Goal: Task Accomplishment & Management: Use online tool/utility

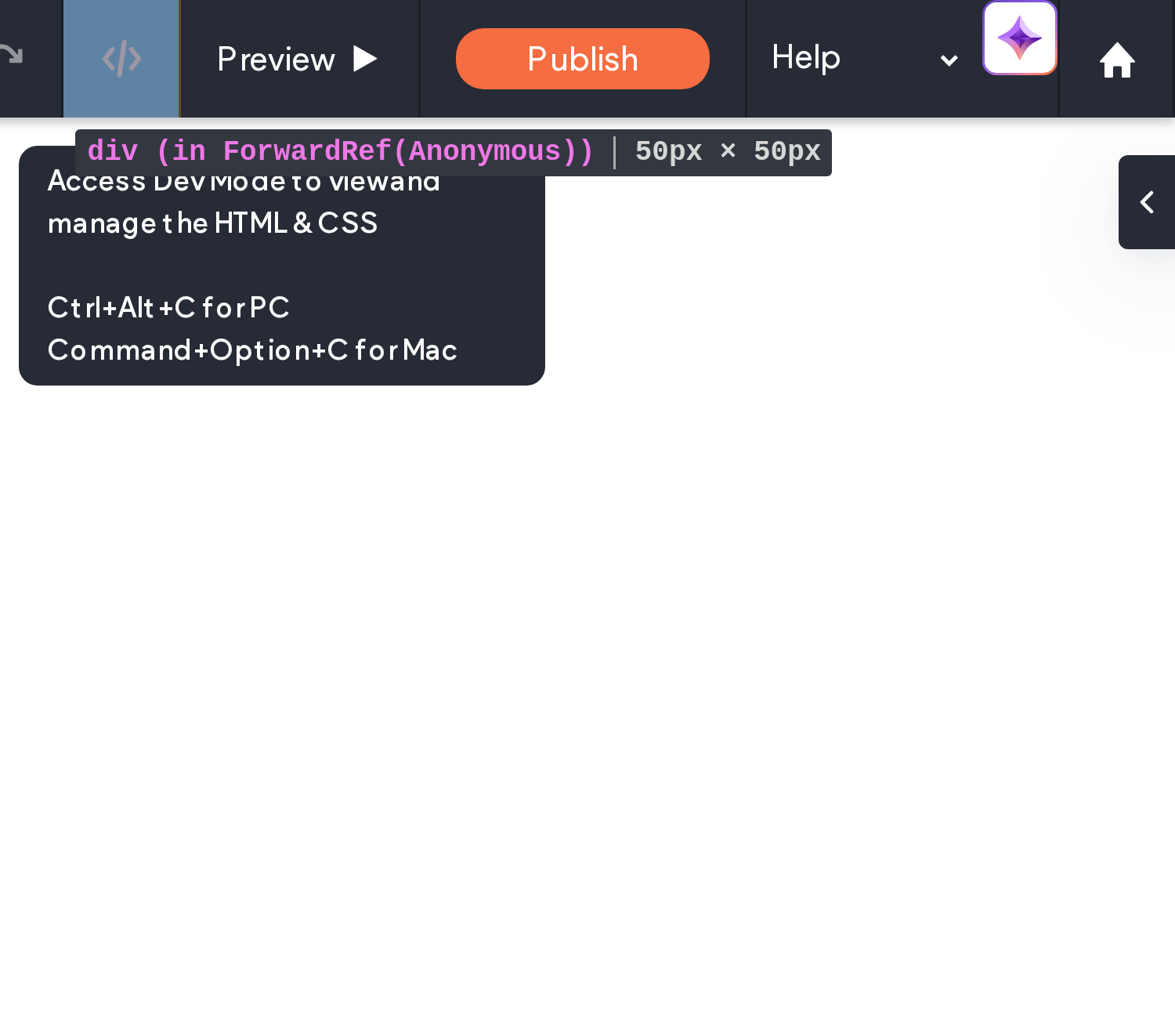
click at [834, 35] on div at bounding box center [823, 19] width 39 height 39
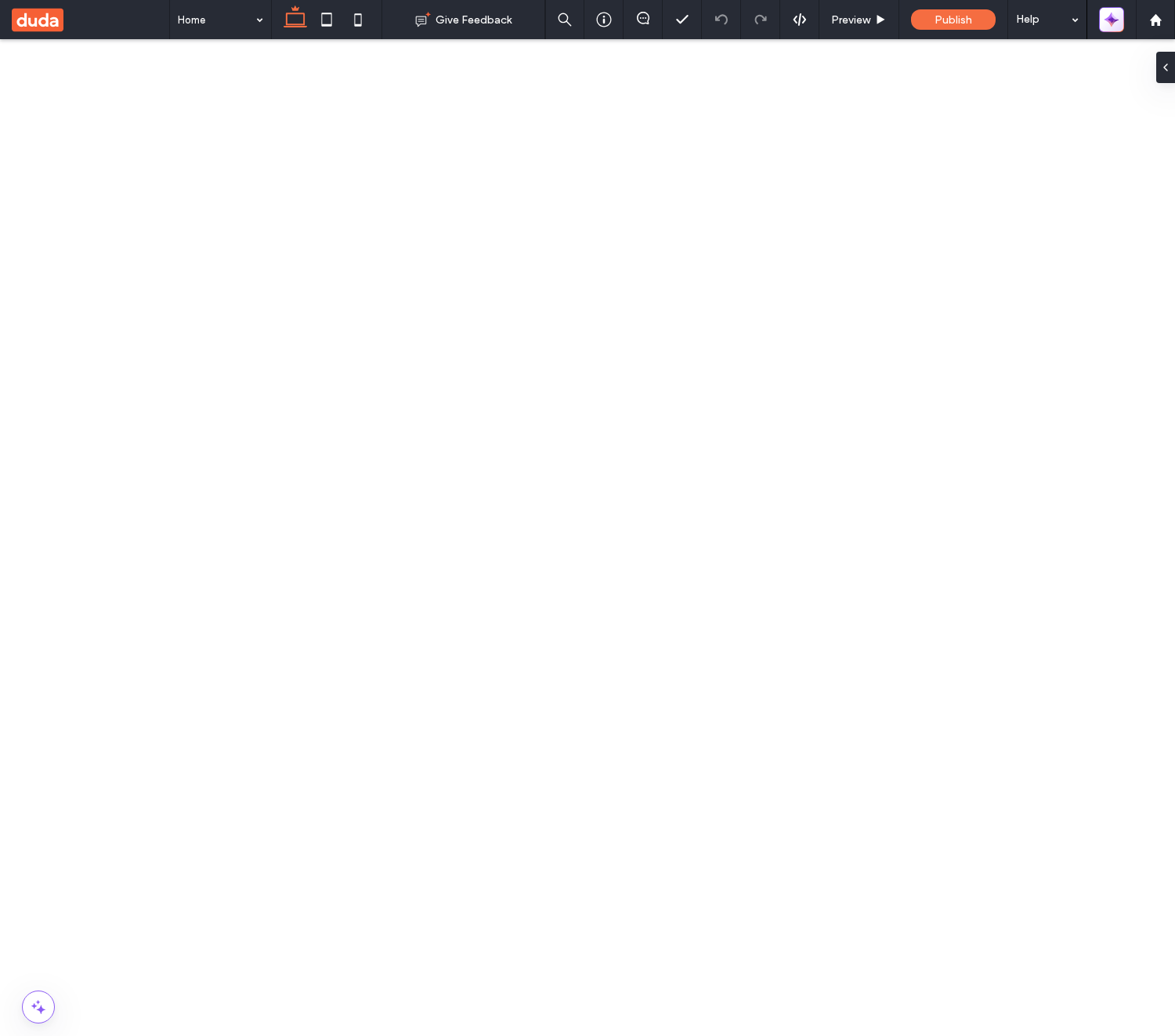
click at [1119, 14] on icon "button" at bounding box center [1111, 19] width 15 height 15
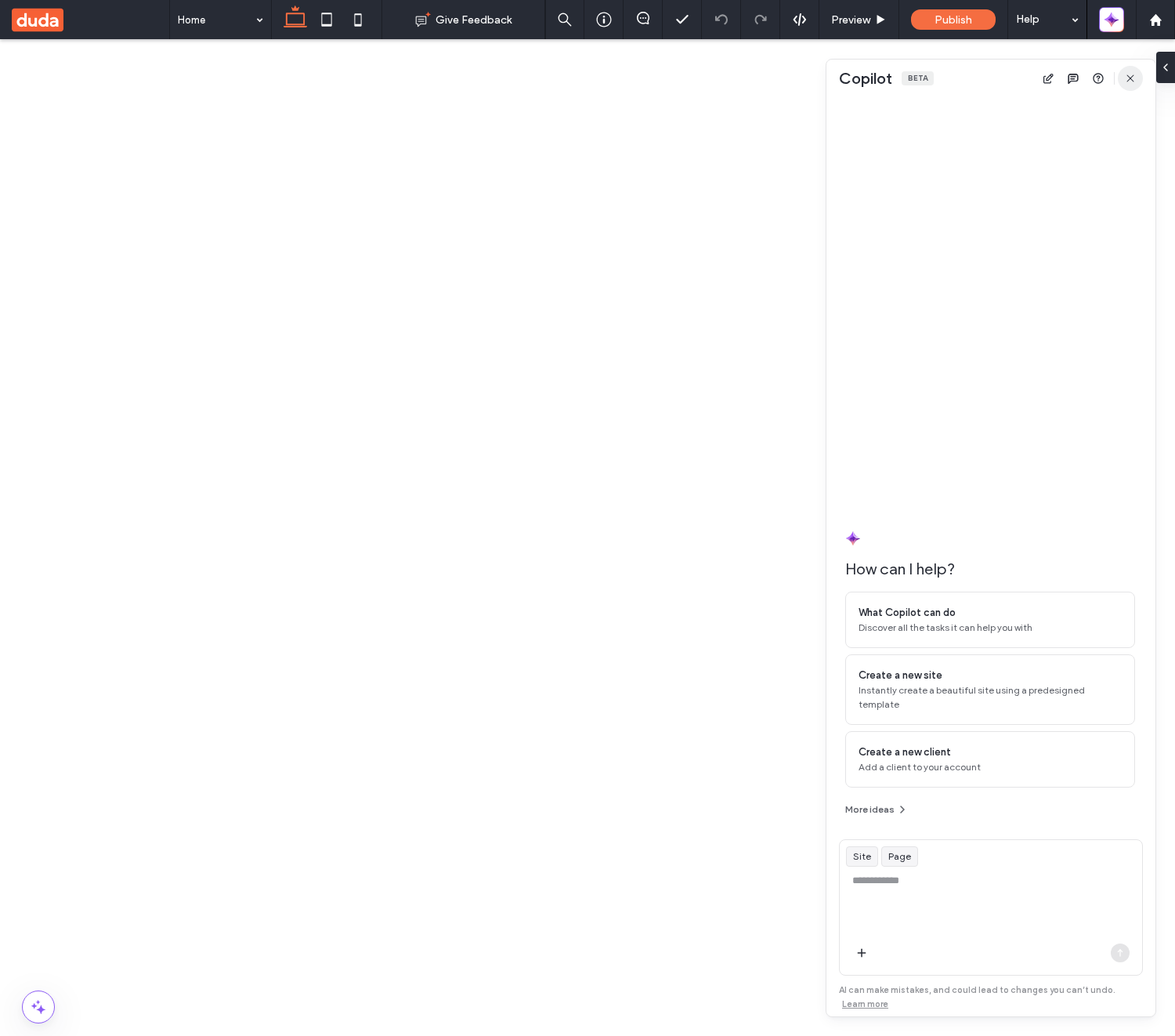
click at [1133, 80] on icon "button" at bounding box center [1129, 78] width 12 height 12
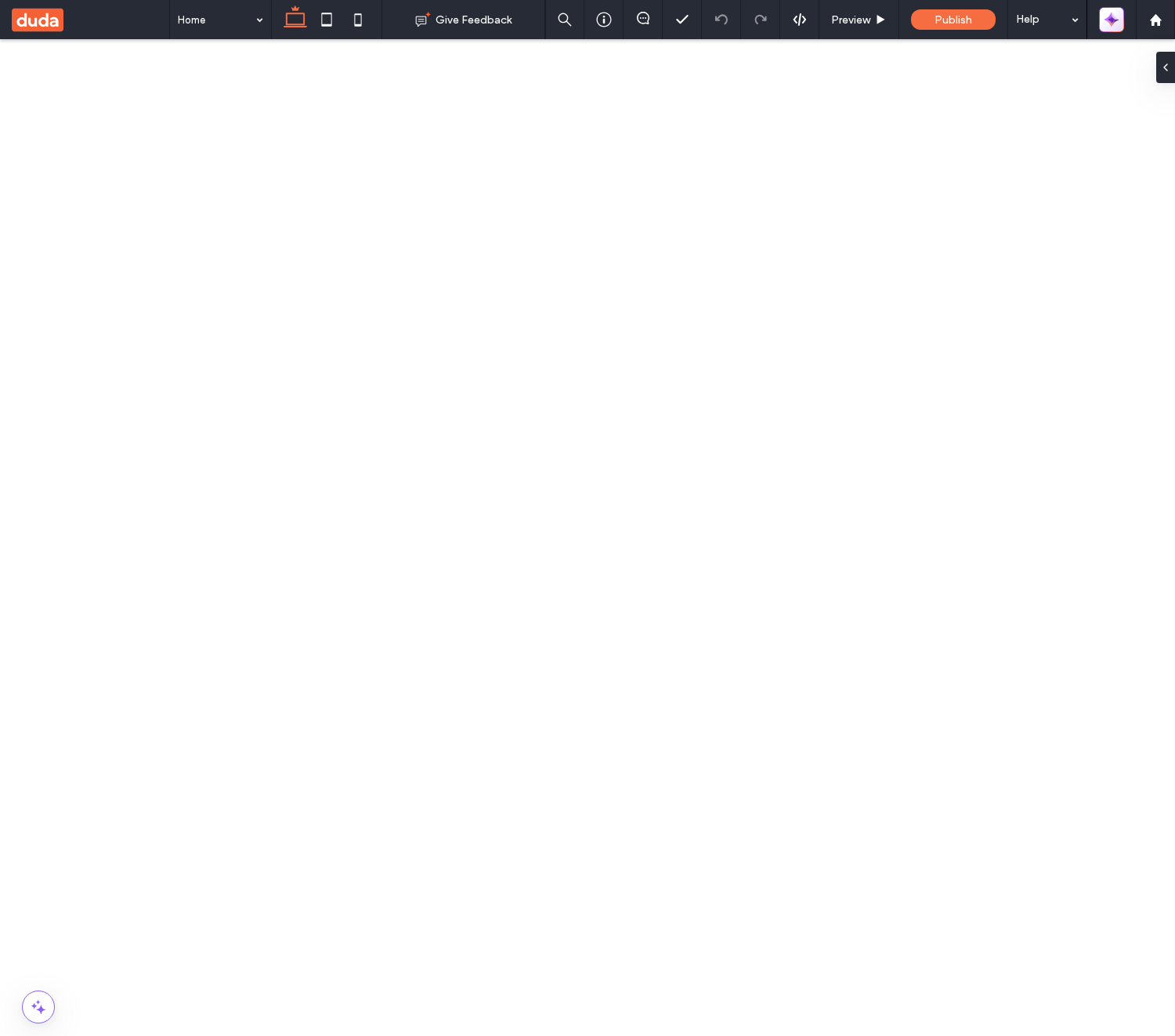
click at [1110, 21] on icon "button" at bounding box center [1109, 22] width 4 height 4
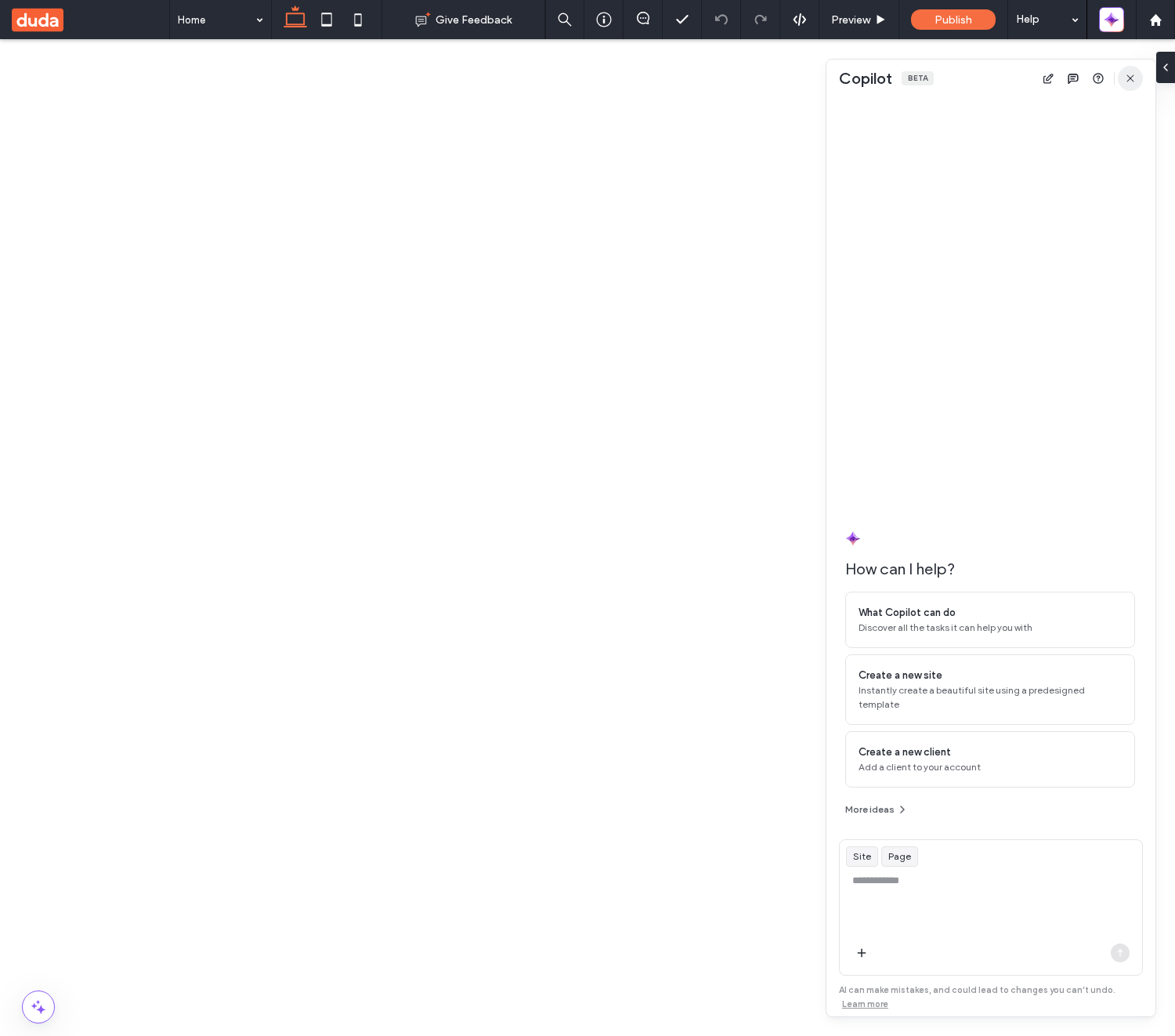
click at [1132, 74] on icon "button" at bounding box center [1129, 78] width 12 height 12
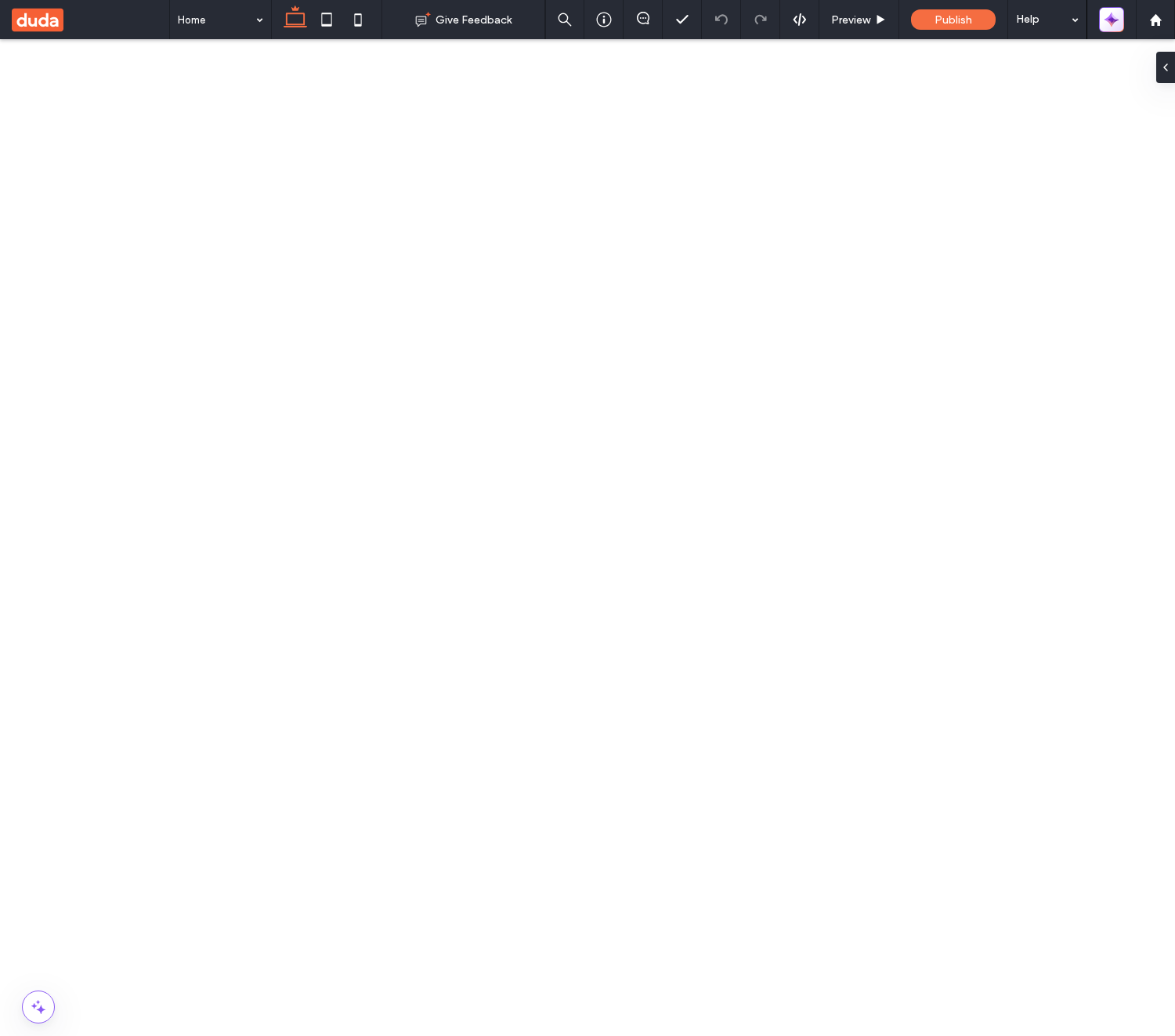
click at [1116, 21] on icon "button" at bounding box center [1111, 19] width 15 height 15
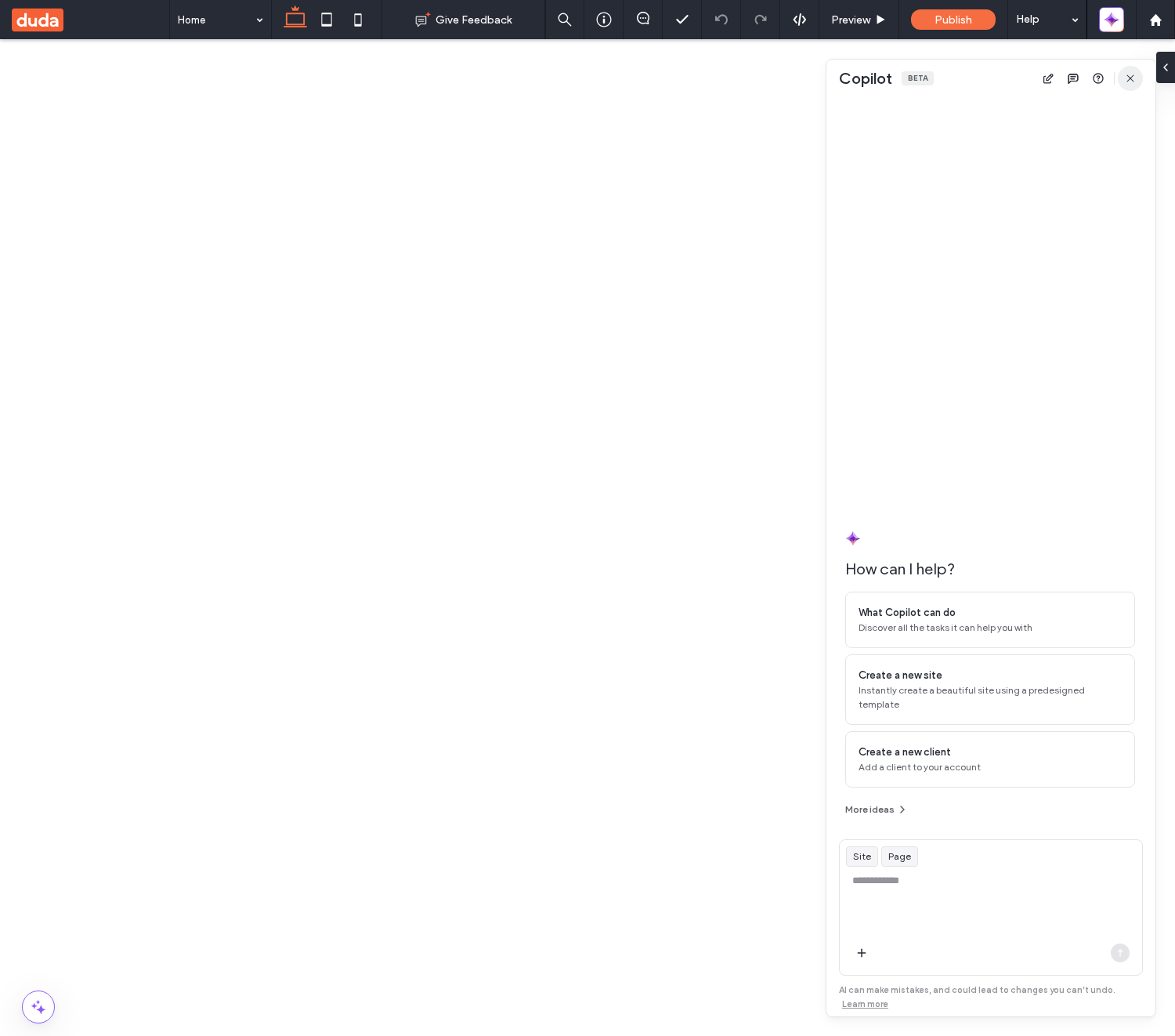
click at [1129, 86] on span "button" at bounding box center [1130, 78] width 25 height 25
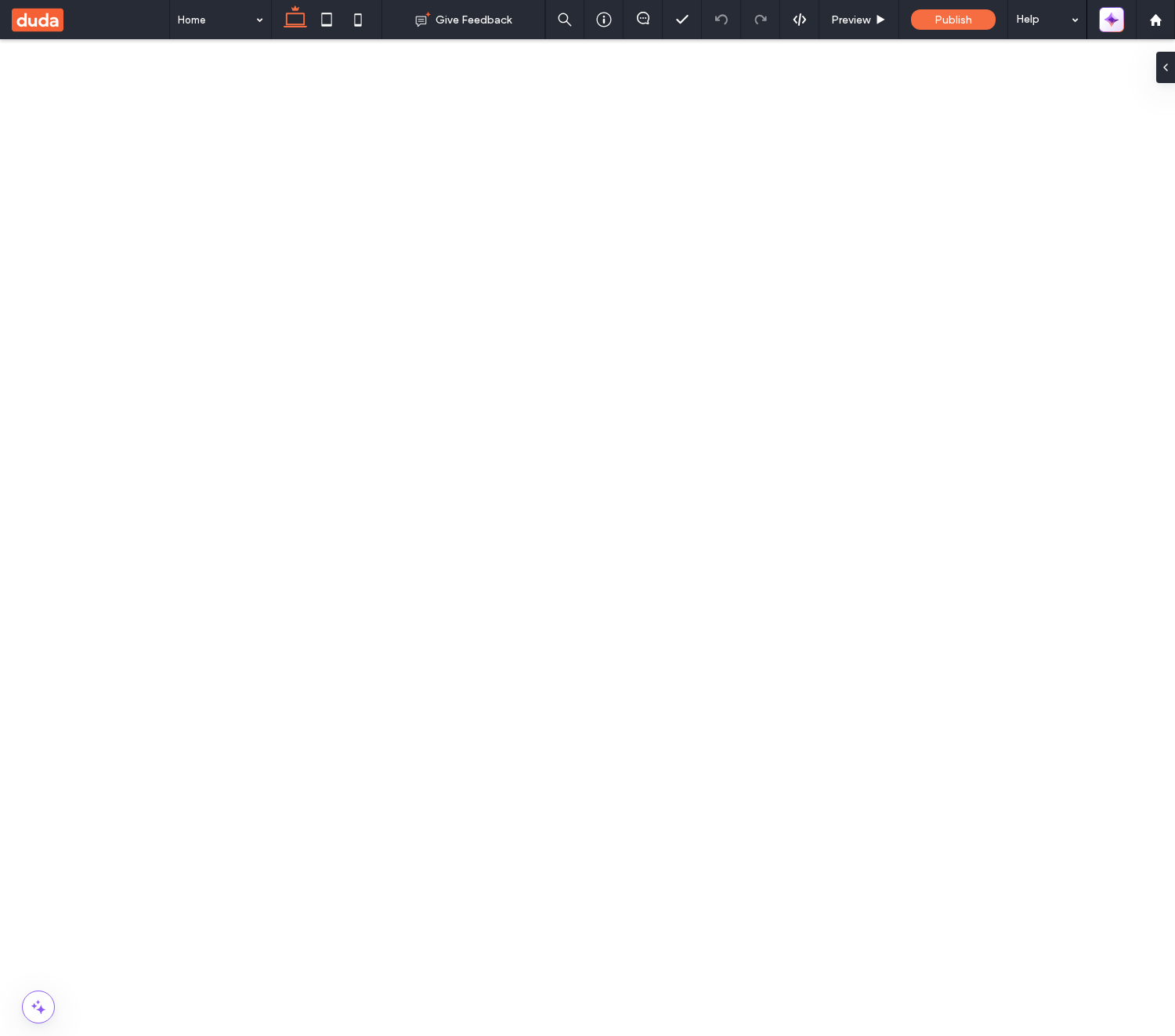
click at [1115, 20] on icon "button" at bounding box center [1114, 23] width 7 height 7
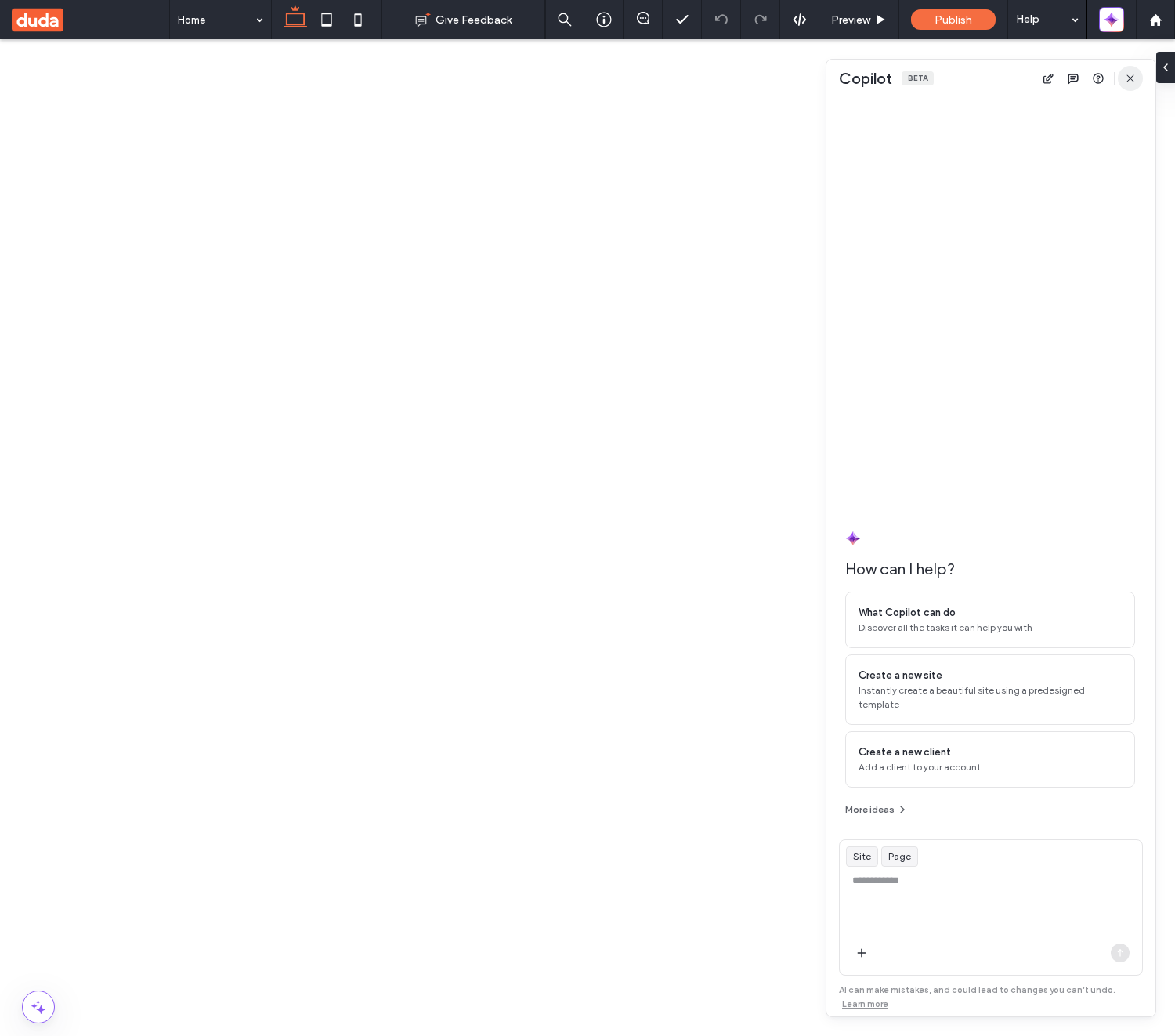
drag, startPoint x: 1132, startPoint y: 74, endPoint x: 1043, endPoint y: 0, distance: 115.7
click at [1132, 74] on icon "button" at bounding box center [1129, 78] width 12 height 12
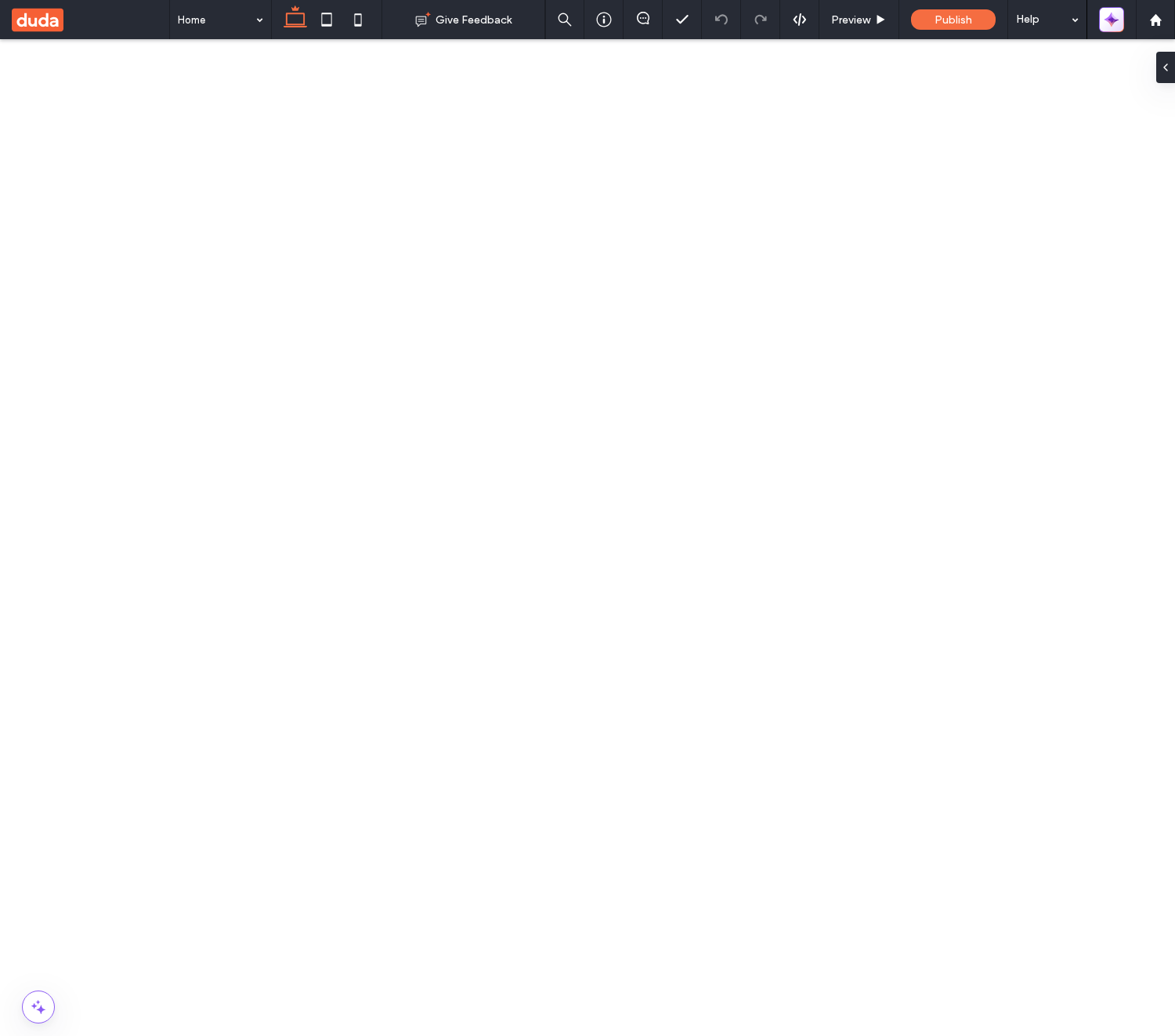
click at [1111, 20] on icon "button" at bounding box center [1113, 22] width 4 height 4
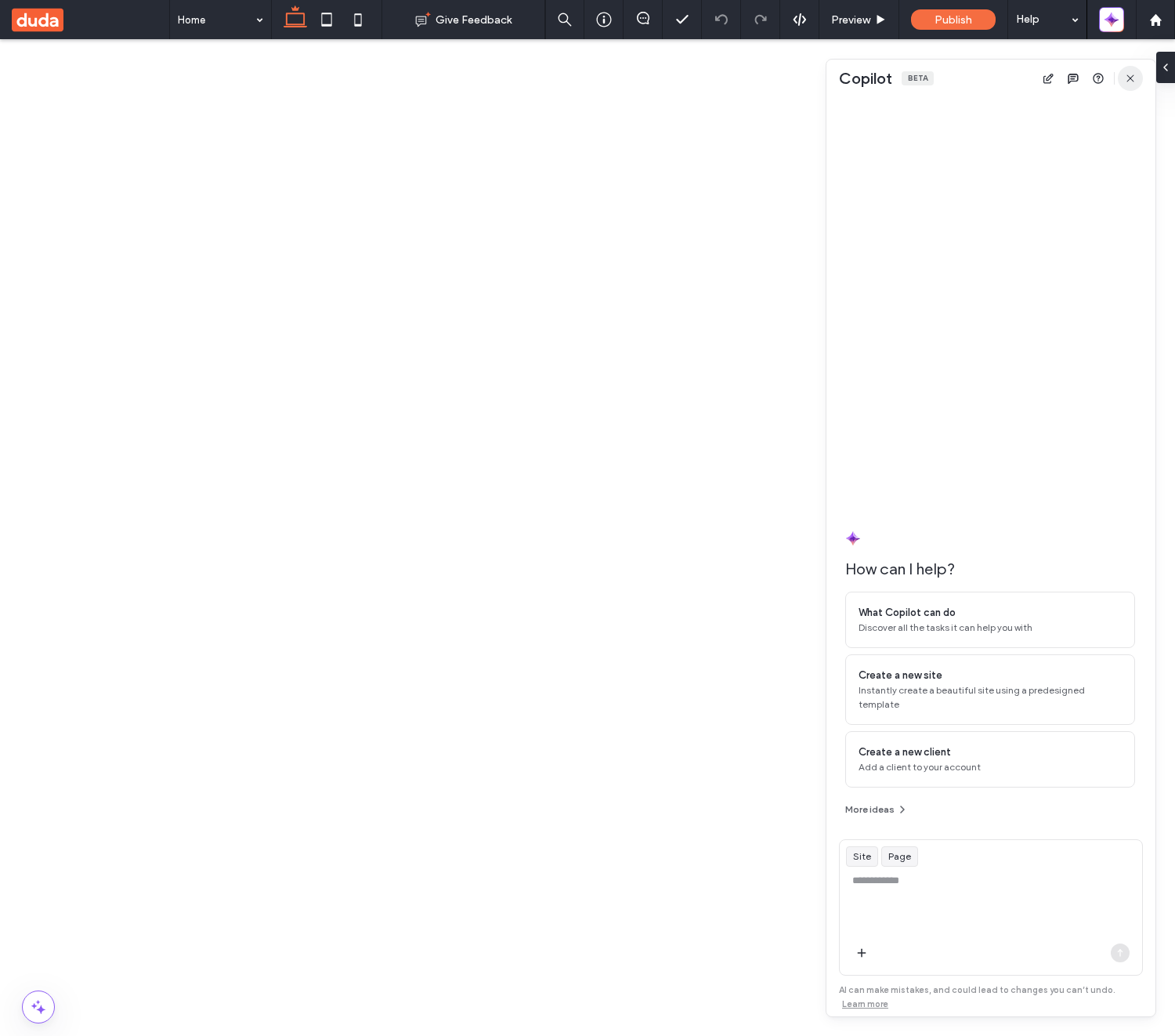
click at [1128, 74] on icon "button" at bounding box center [1129, 78] width 12 height 12
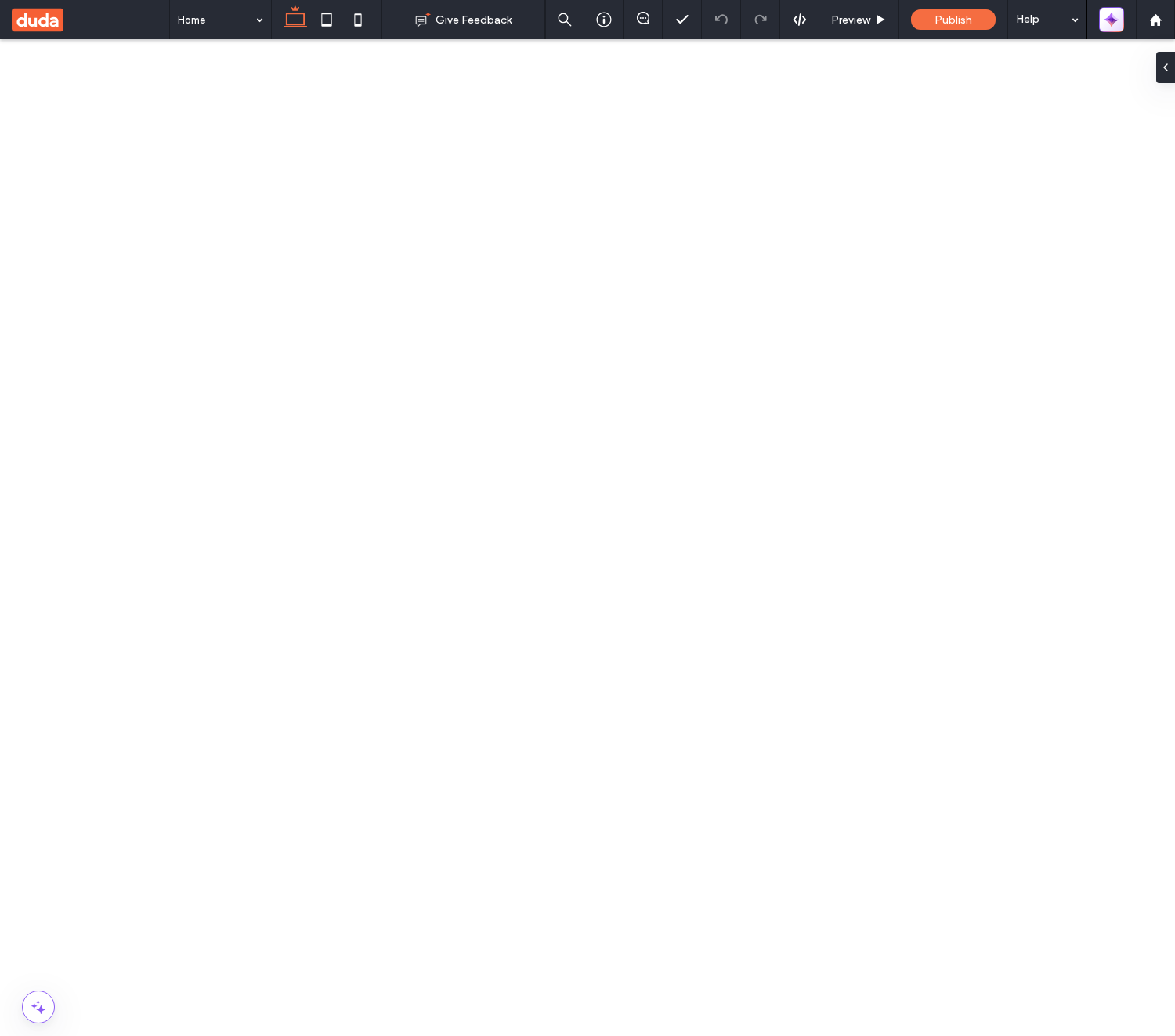
click at [1114, 21] on icon "button" at bounding box center [1114, 23] width 7 height 7
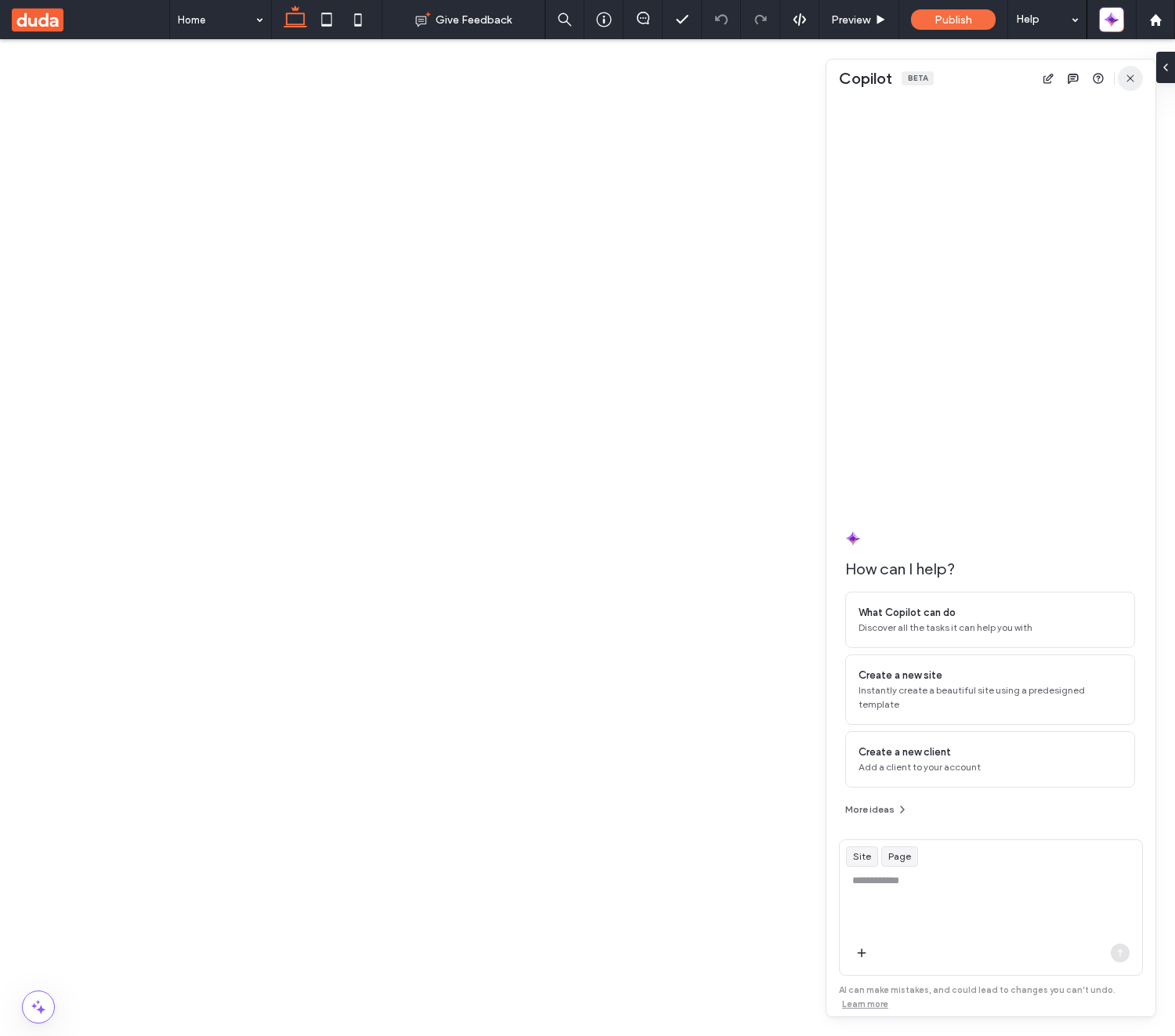
drag, startPoint x: 1132, startPoint y: 87, endPoint x: 1048, endPoint y: 5, distance: 117.4
click at [1132, 87] on span "button" at bounding box center [1130, 78] width 25 height 25
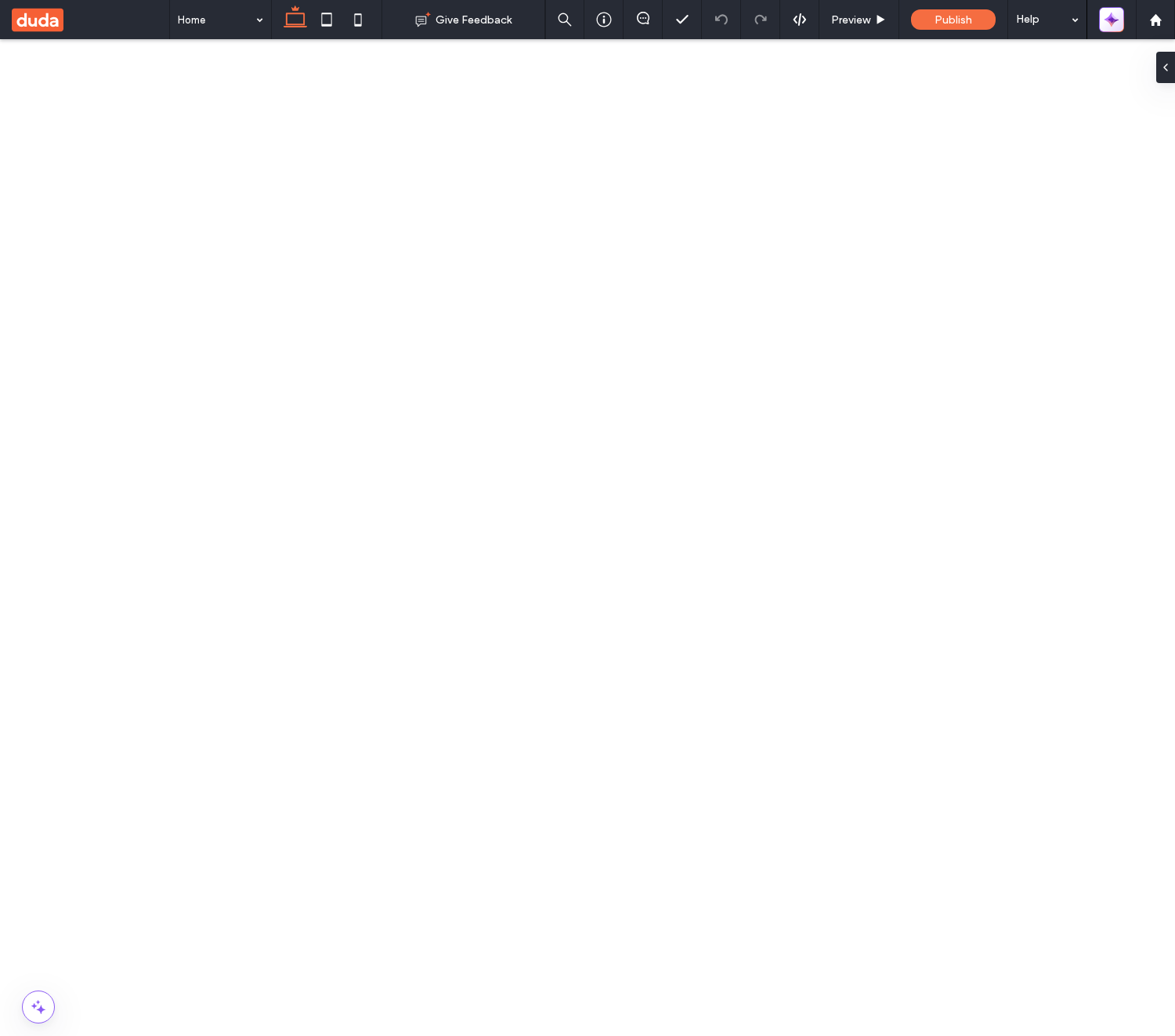
click at [1115, 22] on icon "button" at bounding box center [1114, 23] width 7 height 7
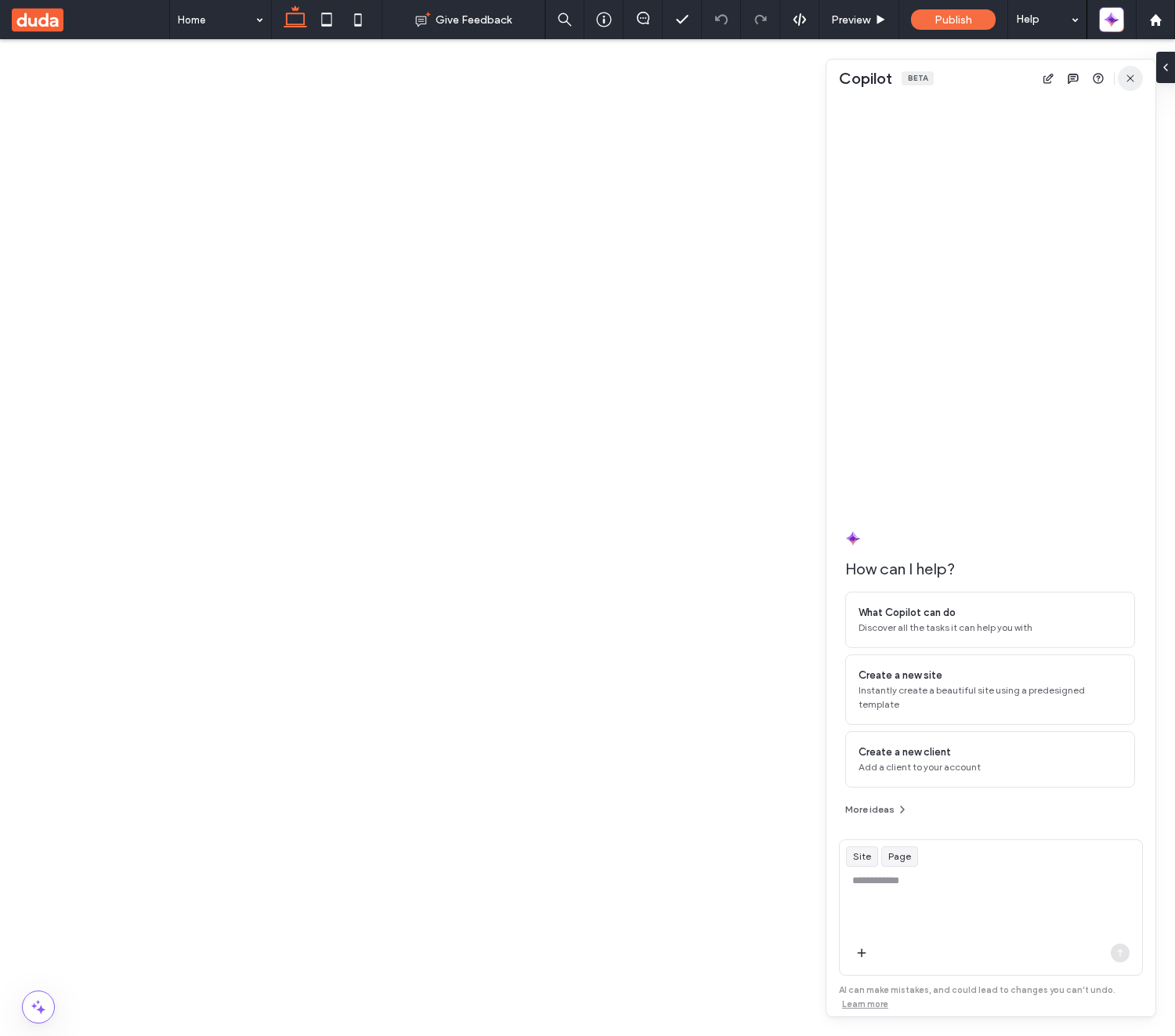
click at [1130, 84] on icon "button" at bounding box center [1129, 78] width 12 height 12
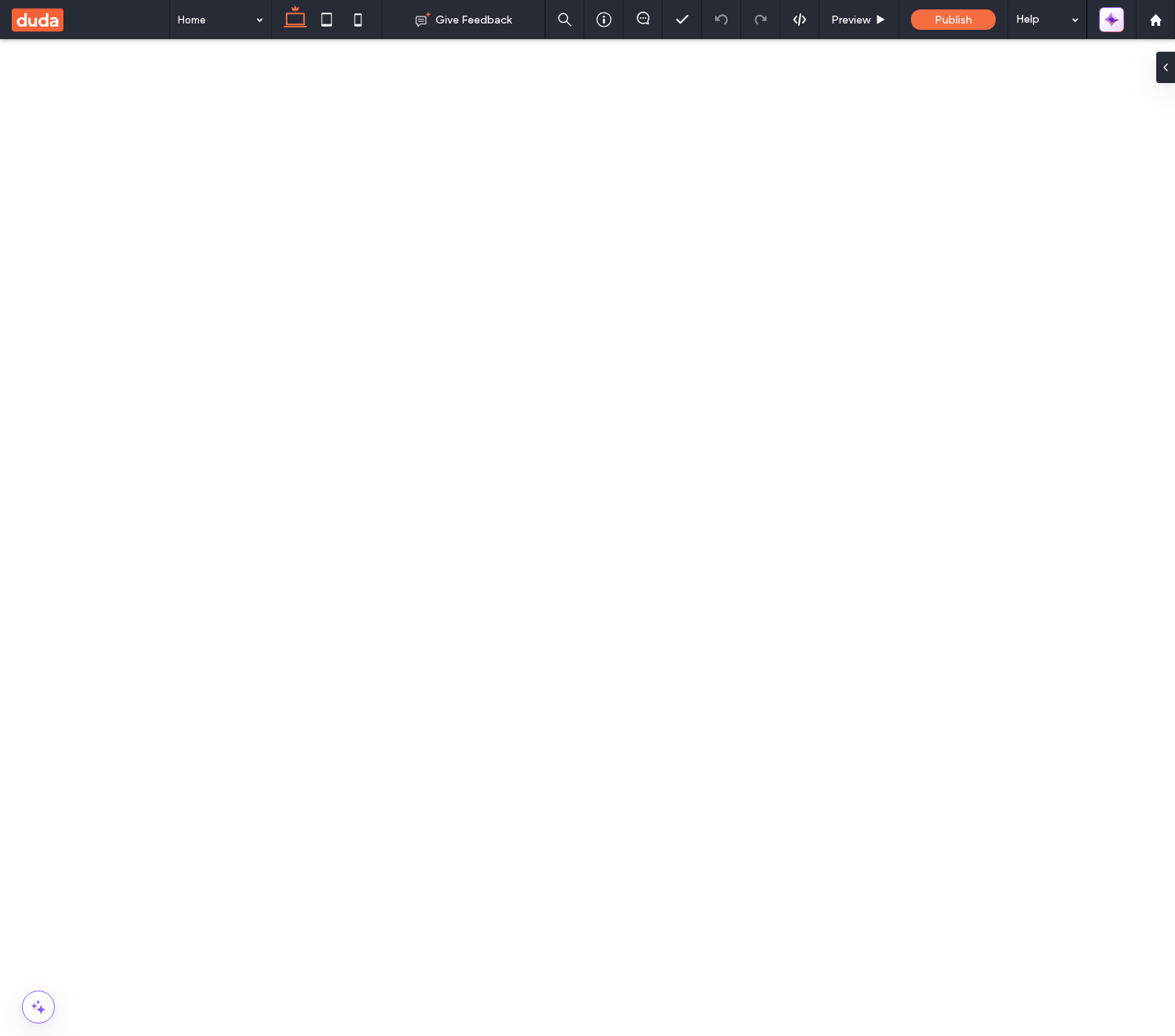
click at [1109, 21] on icon "button" at bounding box center [1107, 23] width 7 height 7
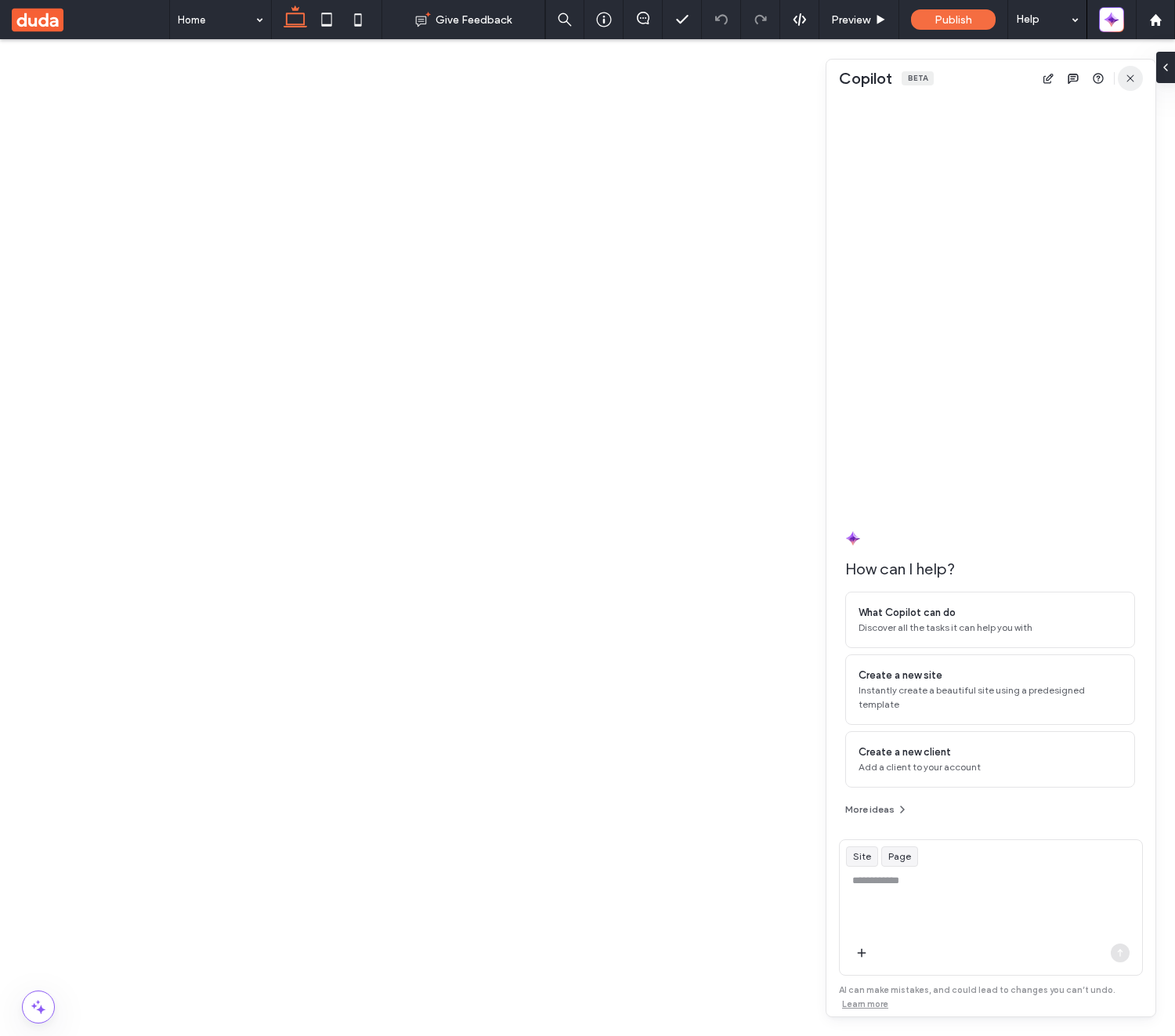
click at [1129, 78] on use "button" at bounding box center [1129, 77] width 7 height 7
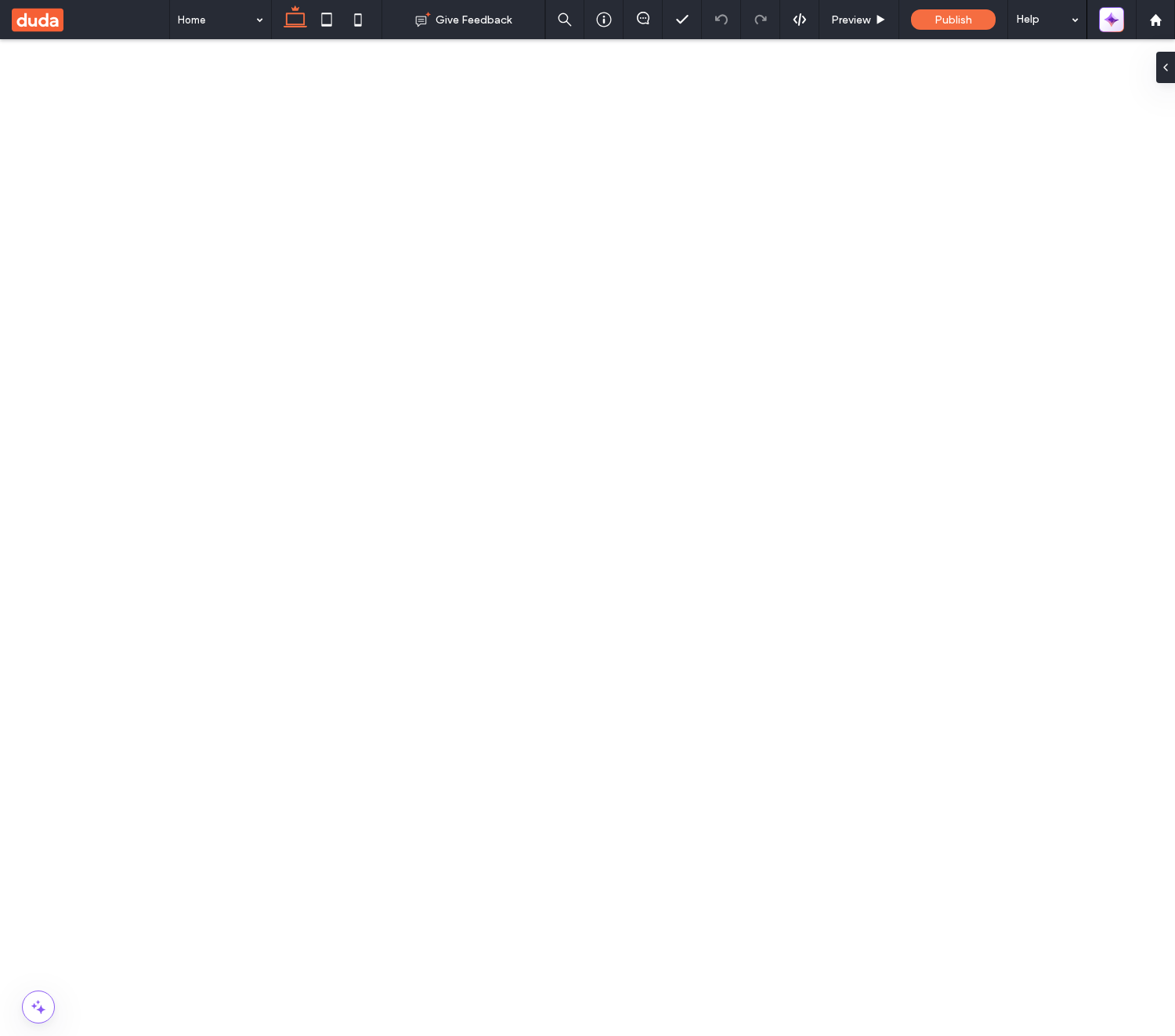
click at [1114, 21] on icon "button" at bounding box center [1114, 23] width 7 height 7
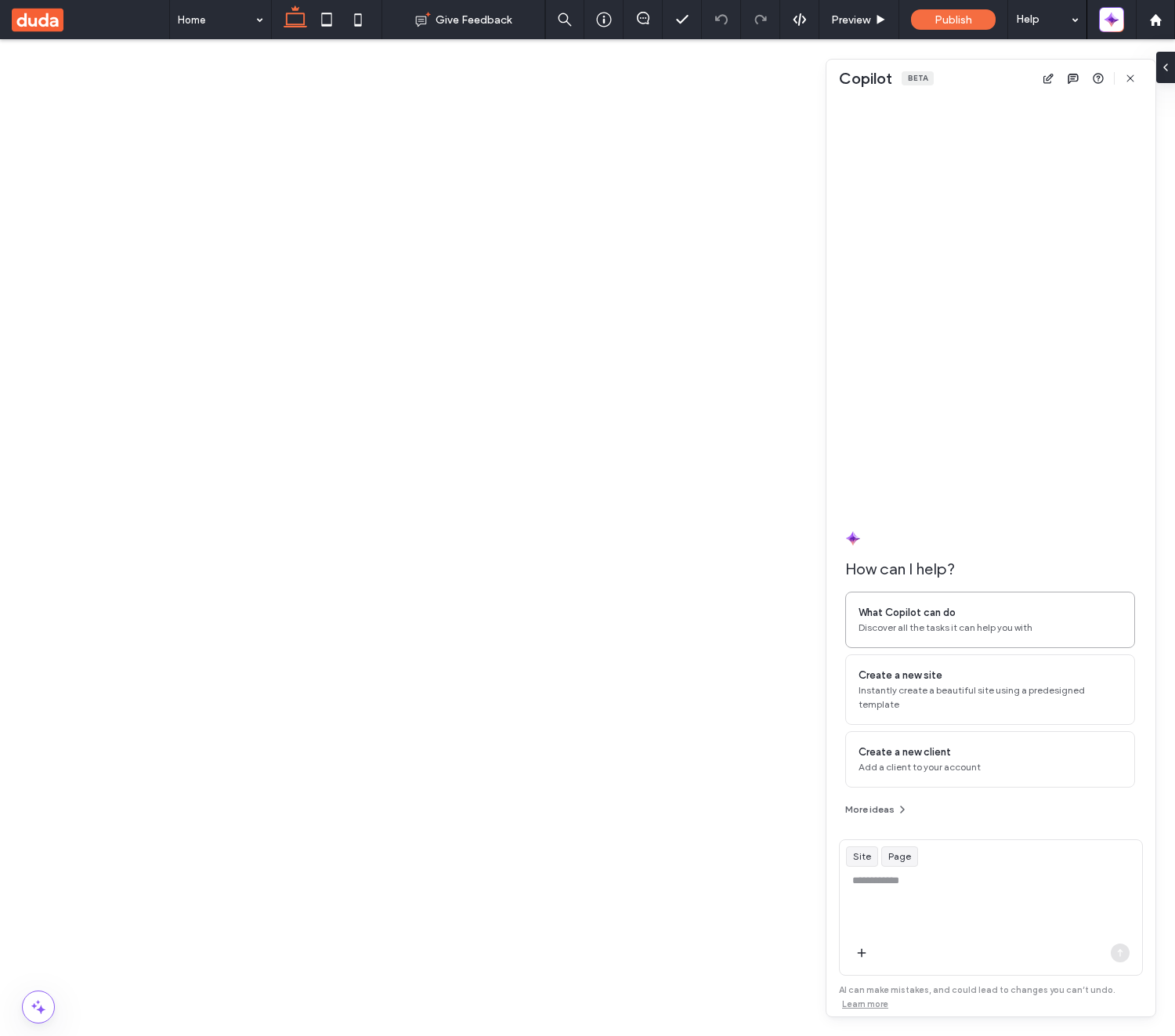
click at [1001, 620] on div "What Copilot can do" at bounding box center [990, 613] width 263 height 15
type textarea "**********"
click at [1120, 955] on icon "button" at bounding box center [1120, 952] width 12 height 12
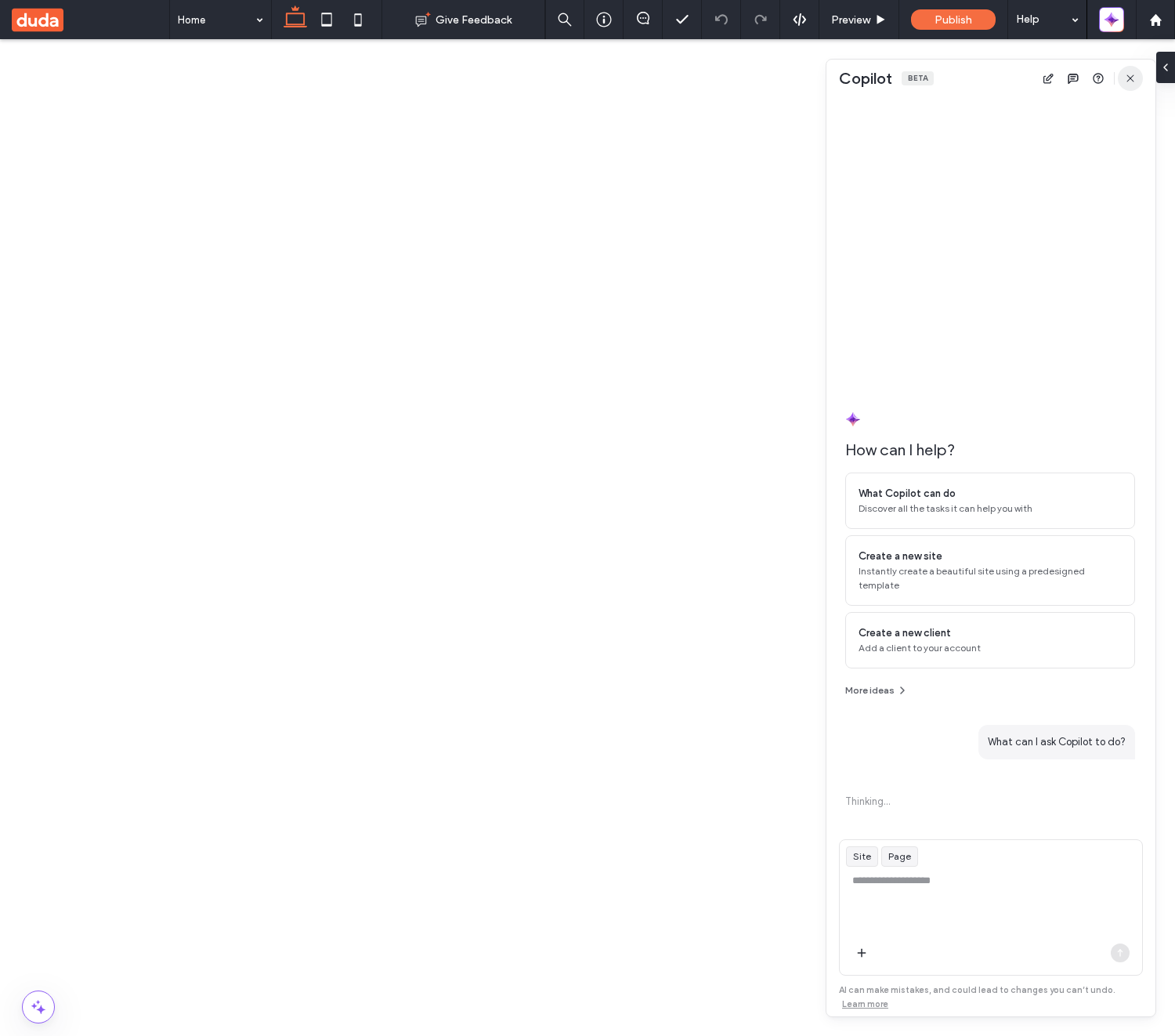
click at [1134, 73] on icon "button" at bounding box center [1129, 78] width 12 height 12
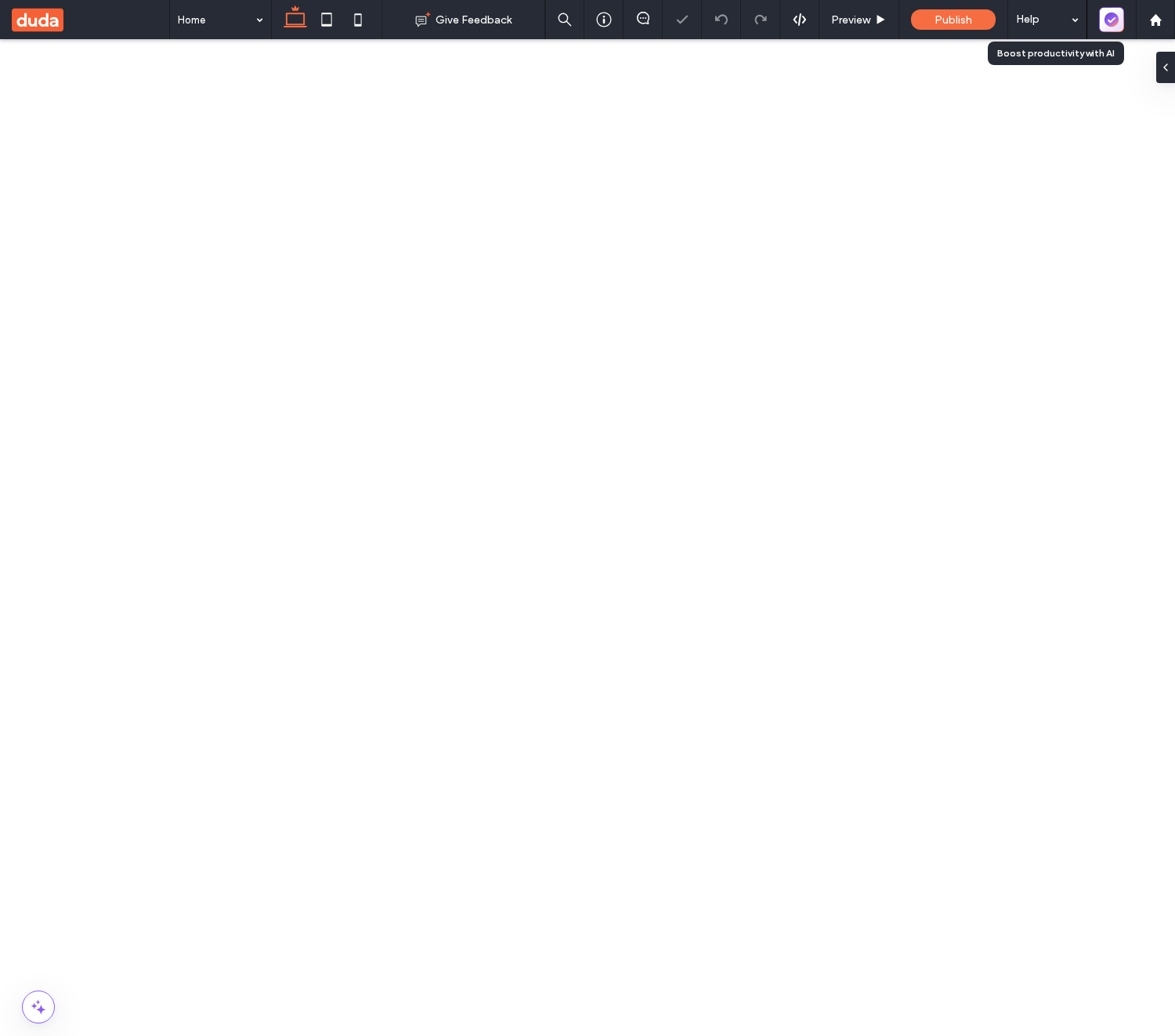
click at [1110, 26] on icon "button" at bounding box center [1111, 19] width 14 height 14
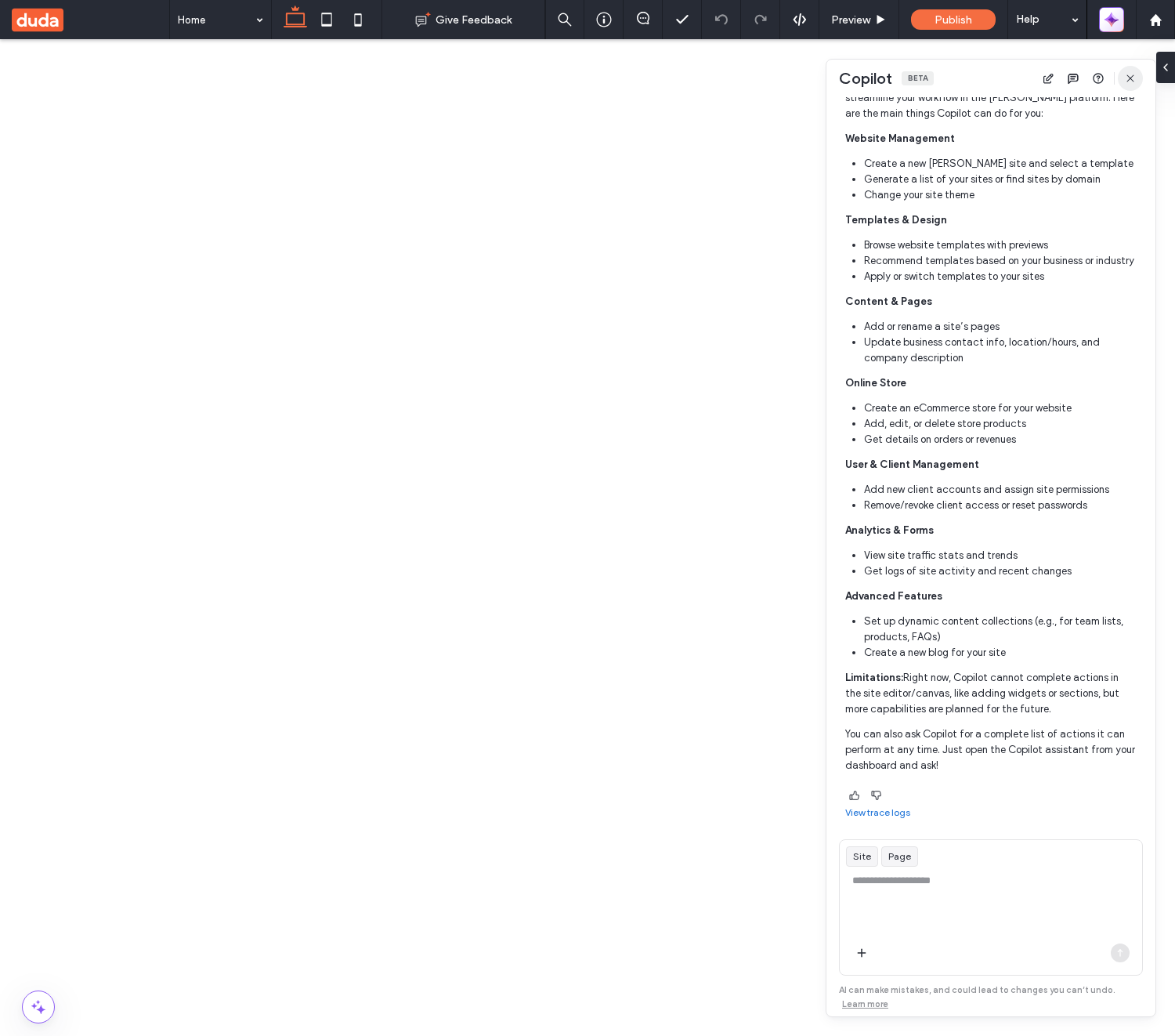
click at [1138, 81] on span "button" at bounding box center [1130, 78] width 25 height 25
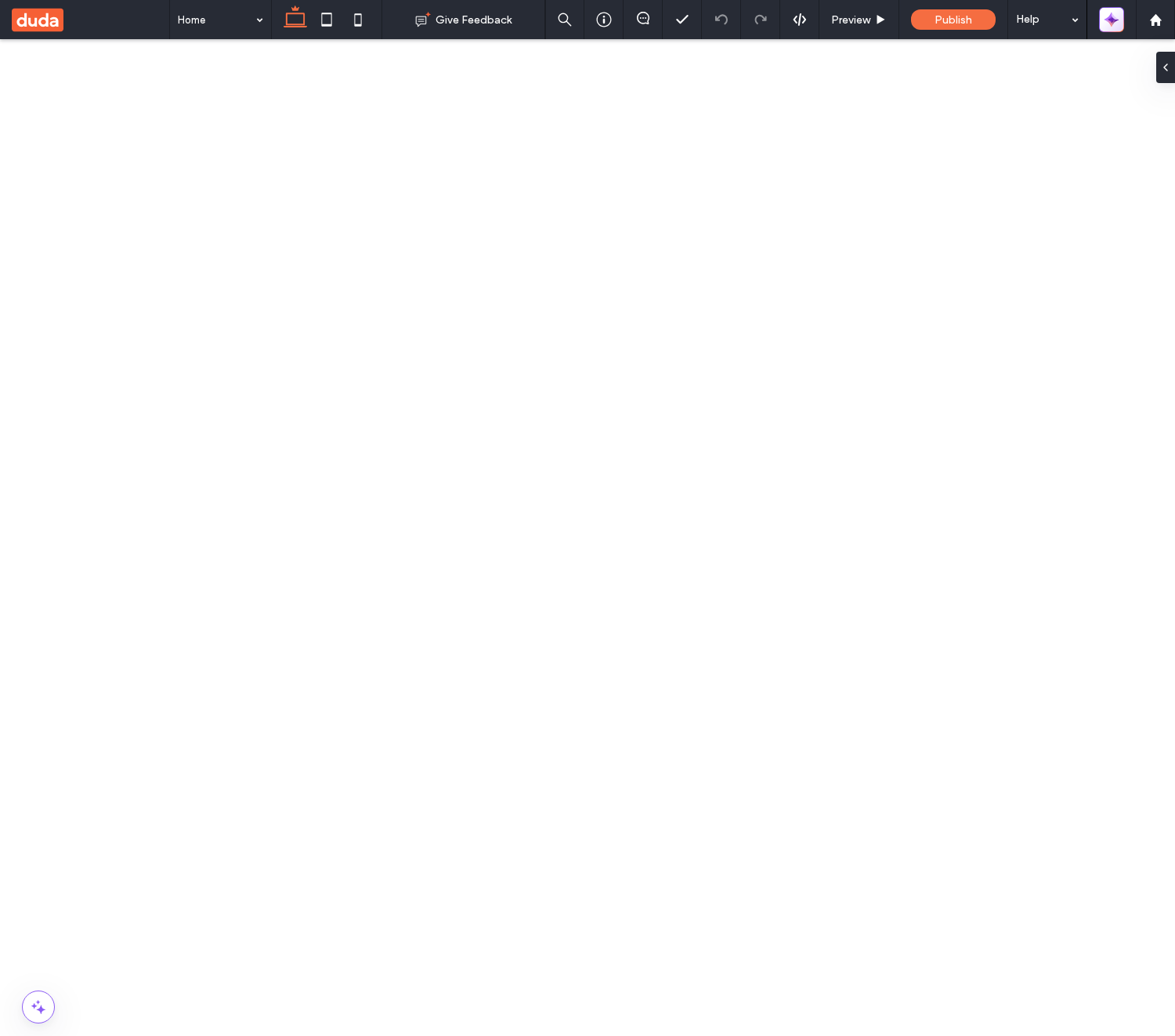
click at [1121, 20] on button "button" at bounding box center [1111, 19] width 25 height 25
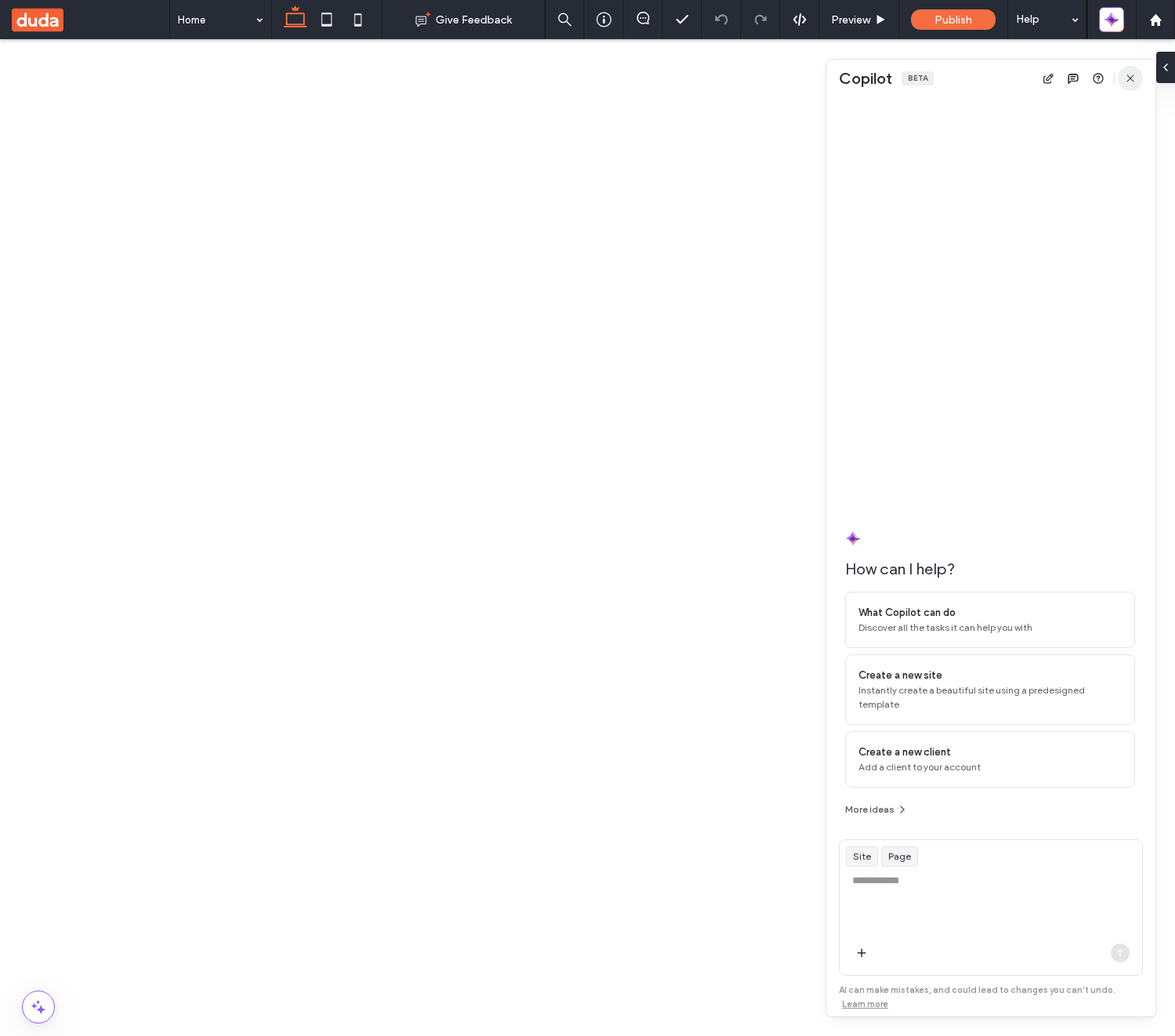
click at [1132, 79] on icon "button" at bounding box center [1129, 78] width 12 height 12
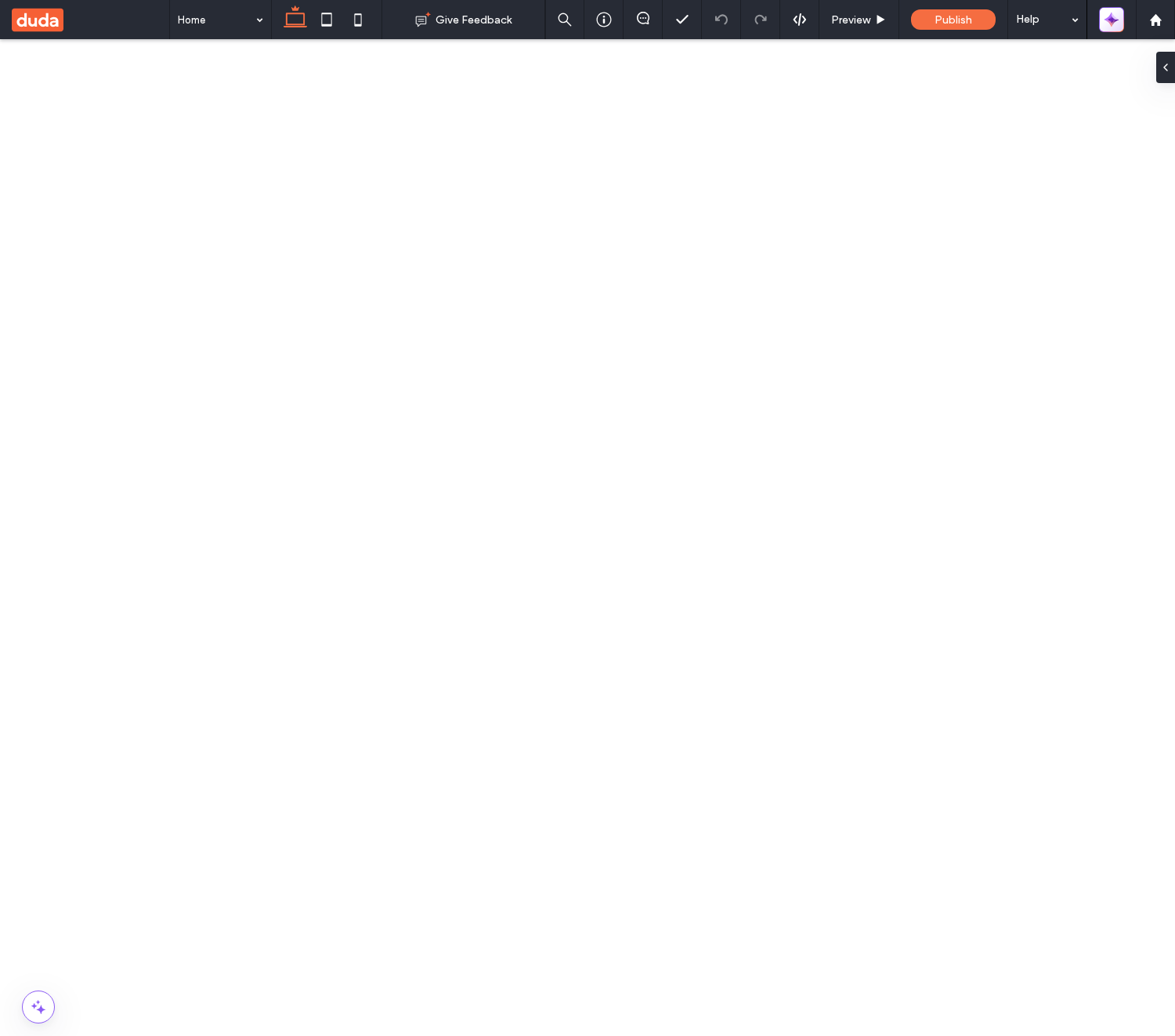
click at [1104, 17] on icon "button" at bounding box center [1111, 19] width 15 height 15
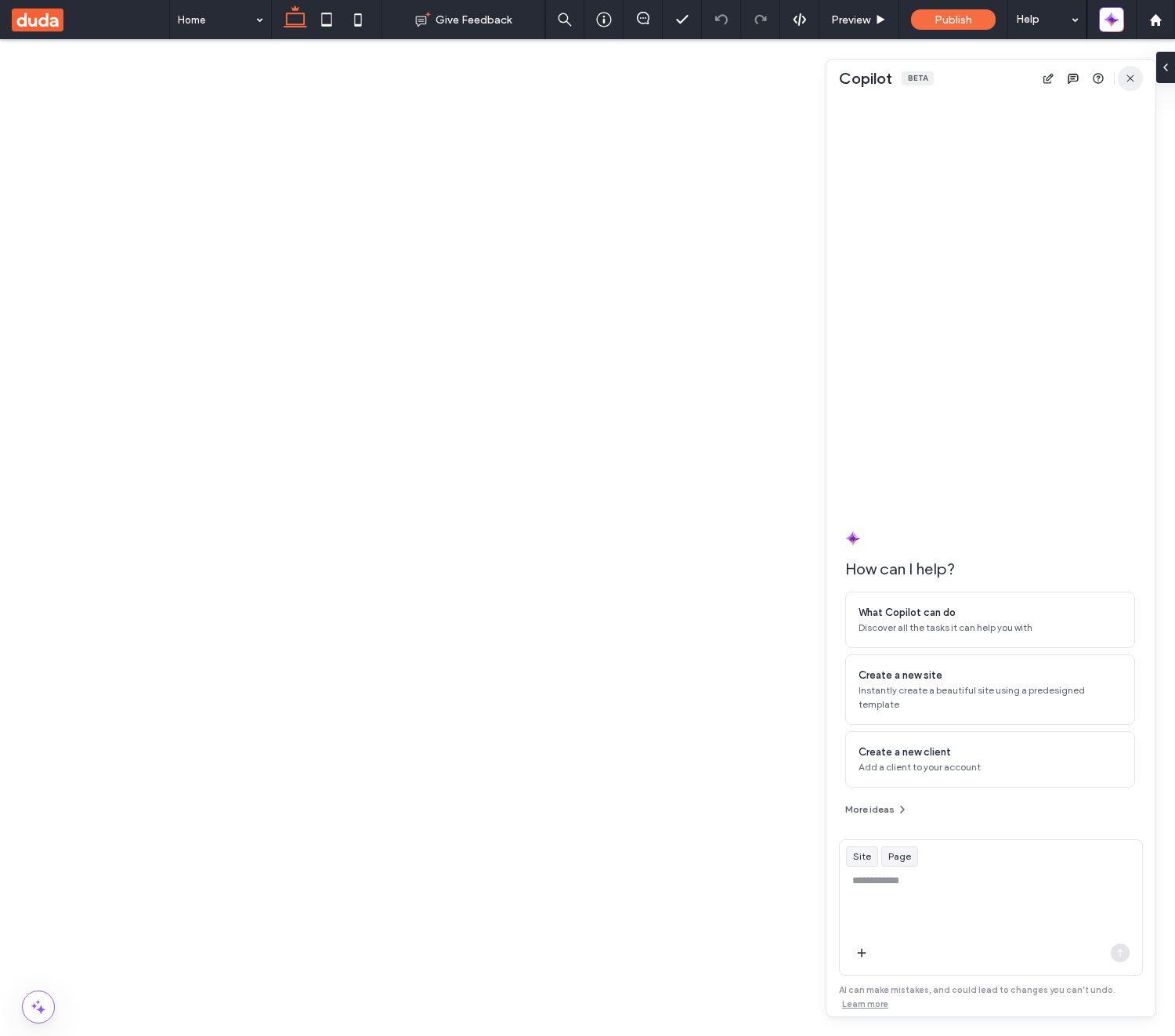
click at [1131, 74] on icon "button" at bounding box center [1129, 78] width 12 height 12
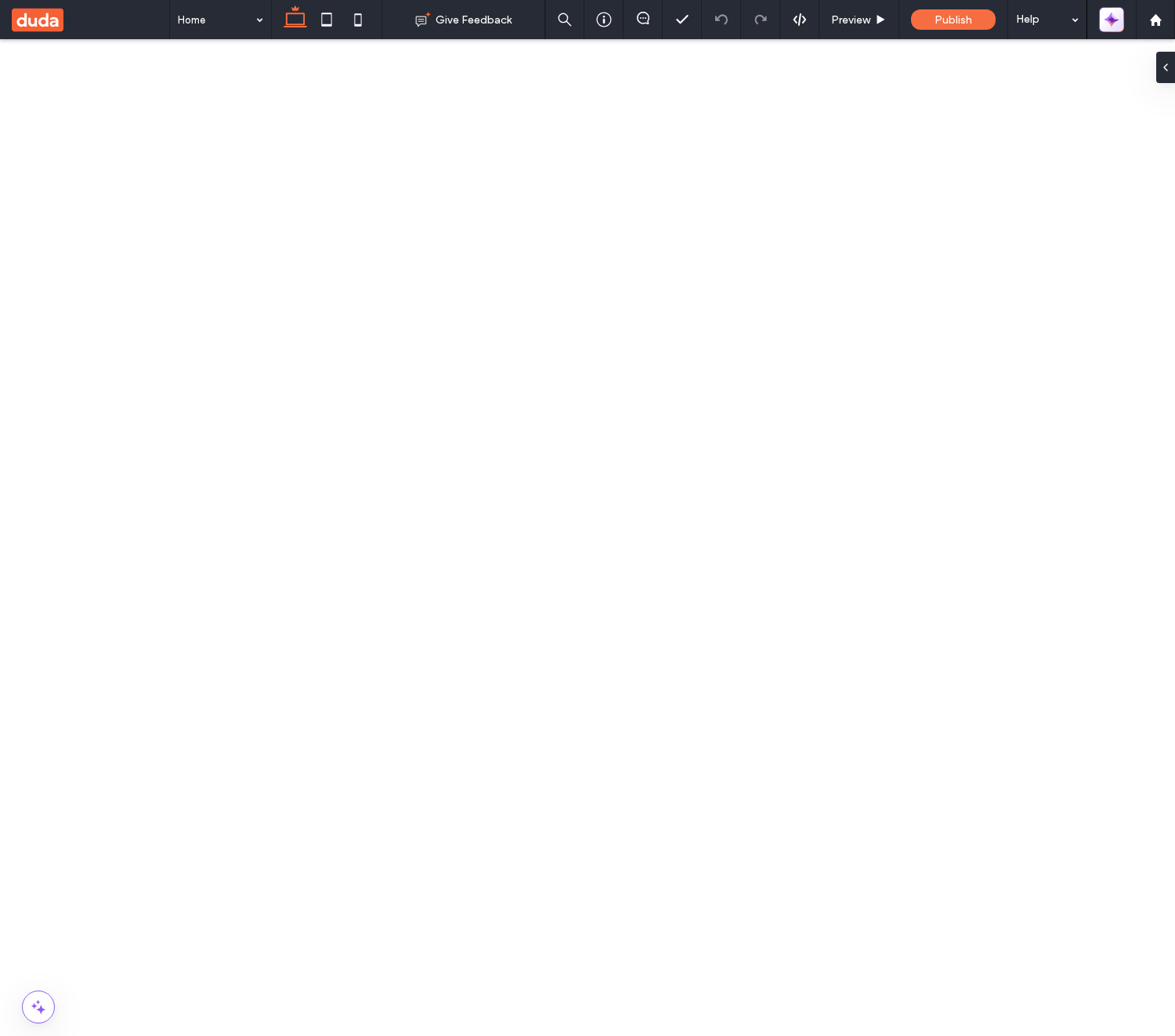
click at [1109, 19] on icon "button" at bounding box center [1109, 17] width 4 height 4
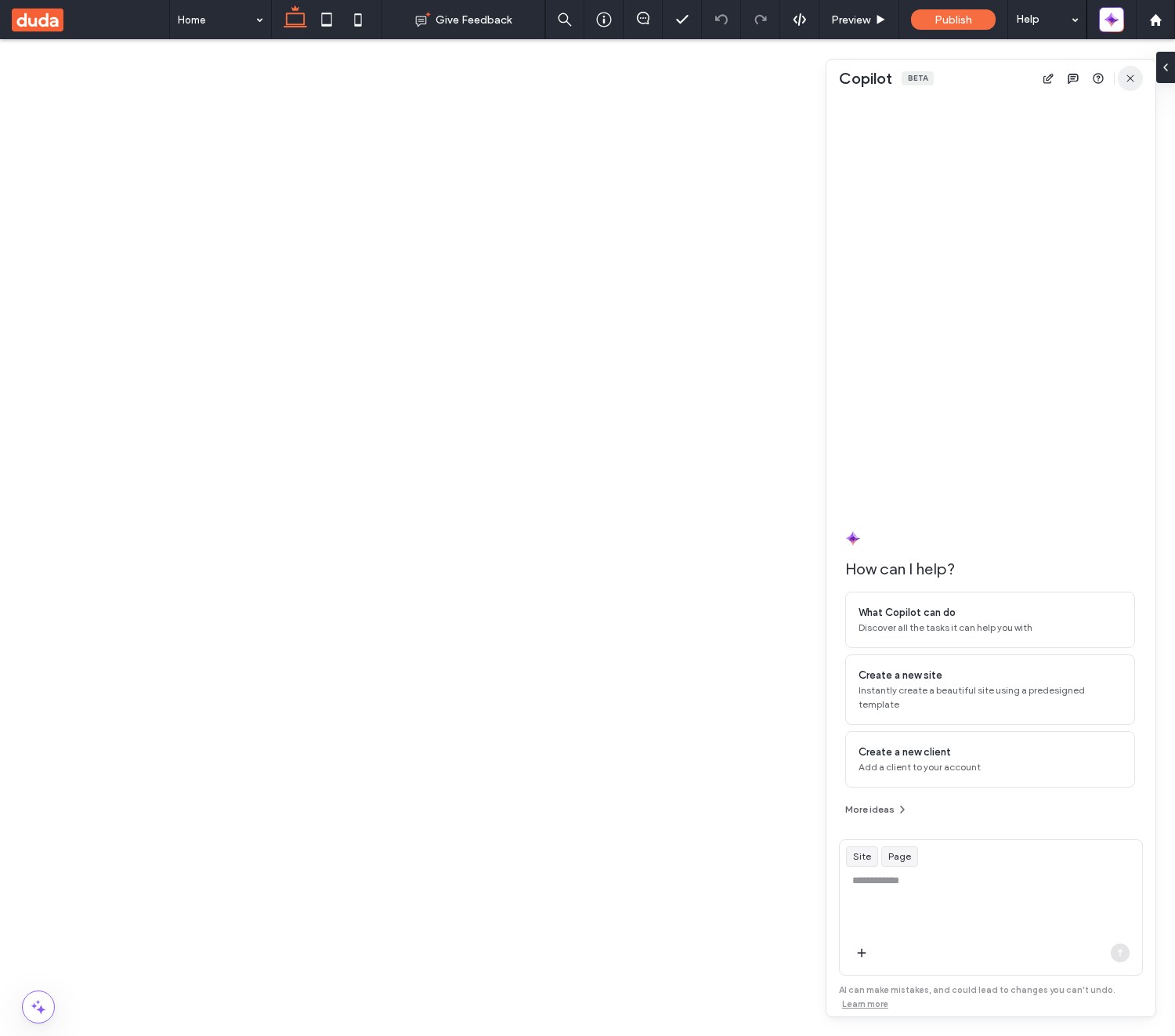
click at [1128, 71] on span "button" at bounding box center [1130, 78] width 25 height 25
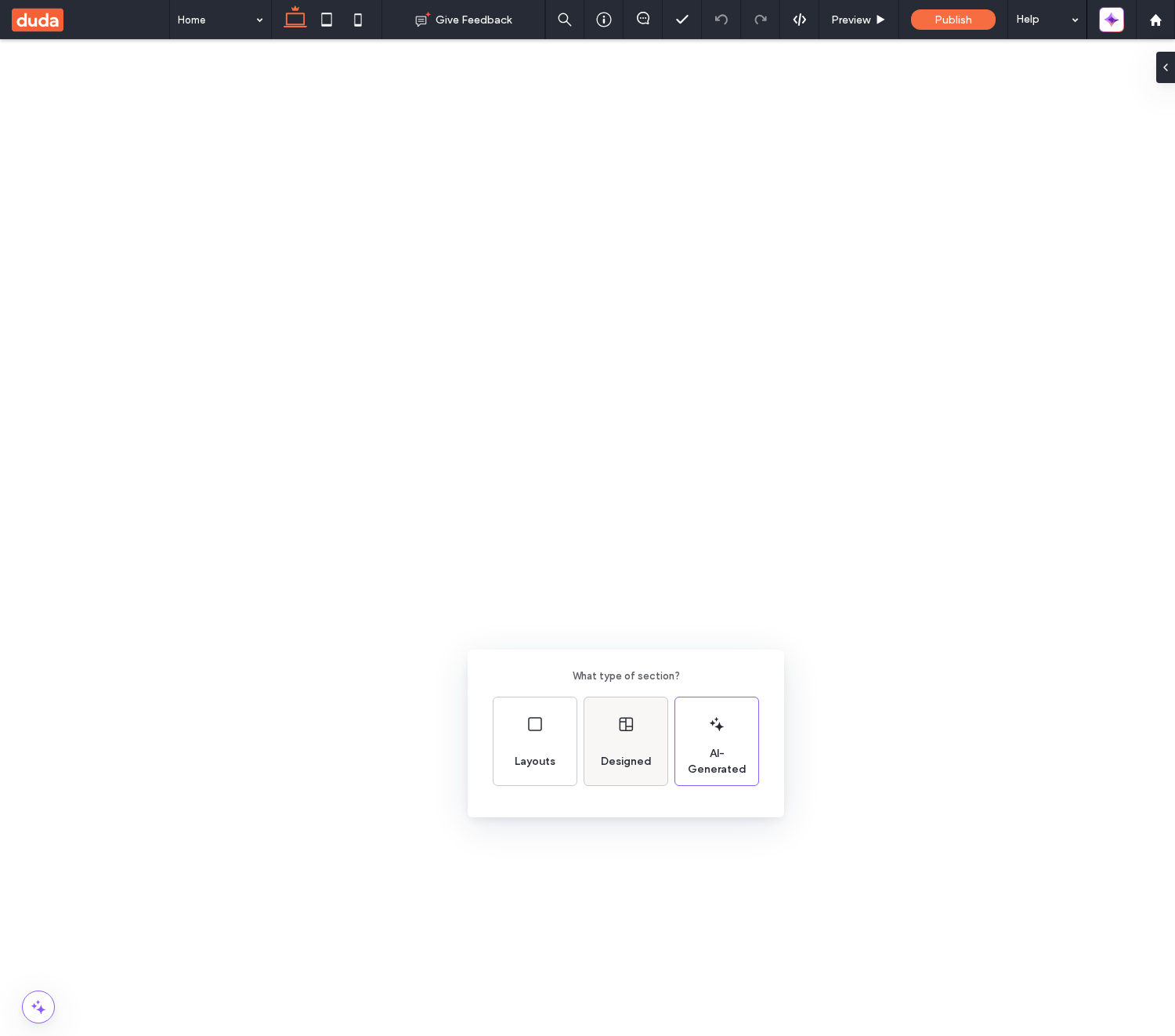
click at [632, 757] on span "Designed" at bounding box center [626, 762] width 64 height 15
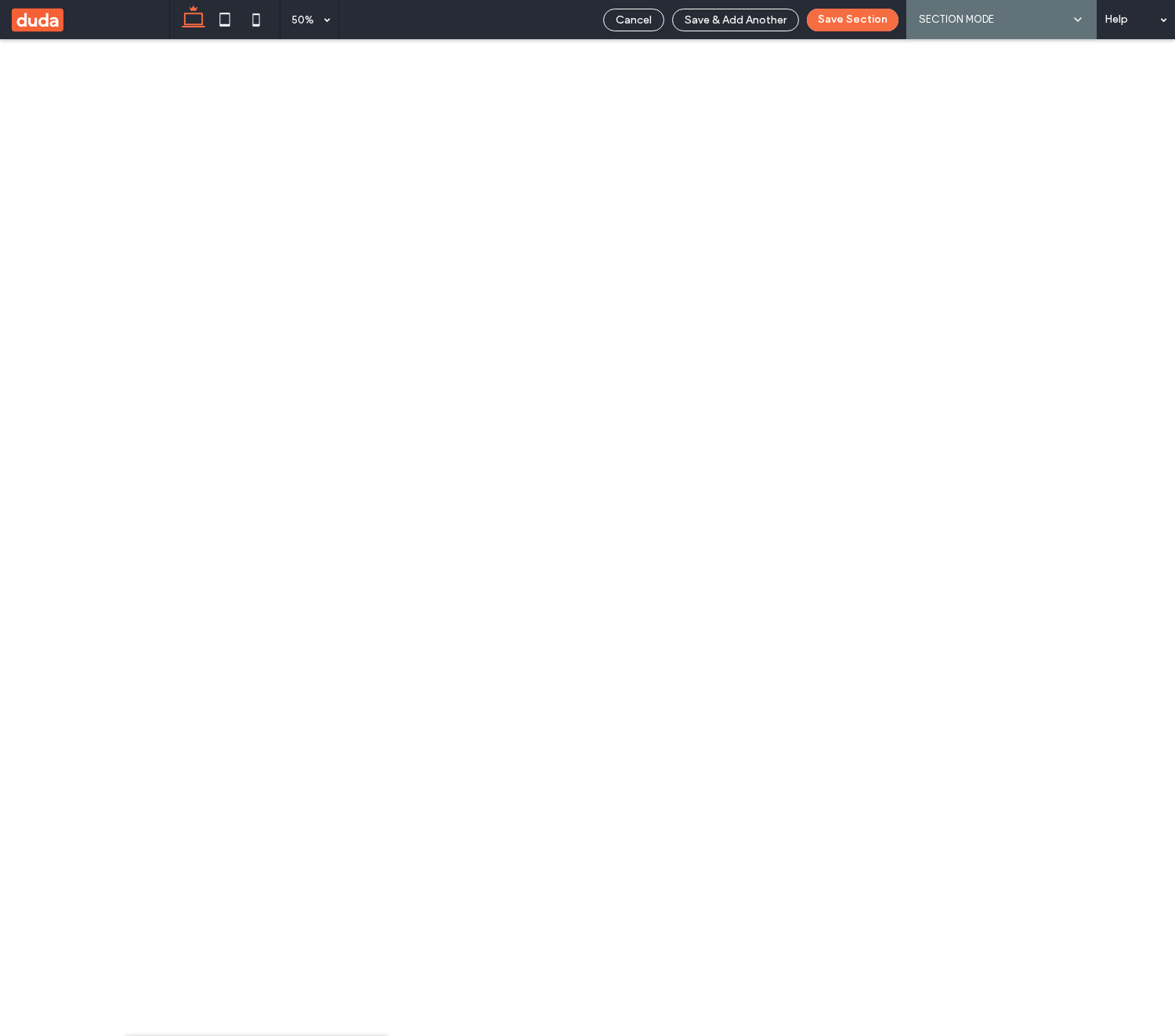
scroll to position [1838, 0]
click at [644, 26] on span "Cancel" at bounding box center [634, 20] width 36 height 13
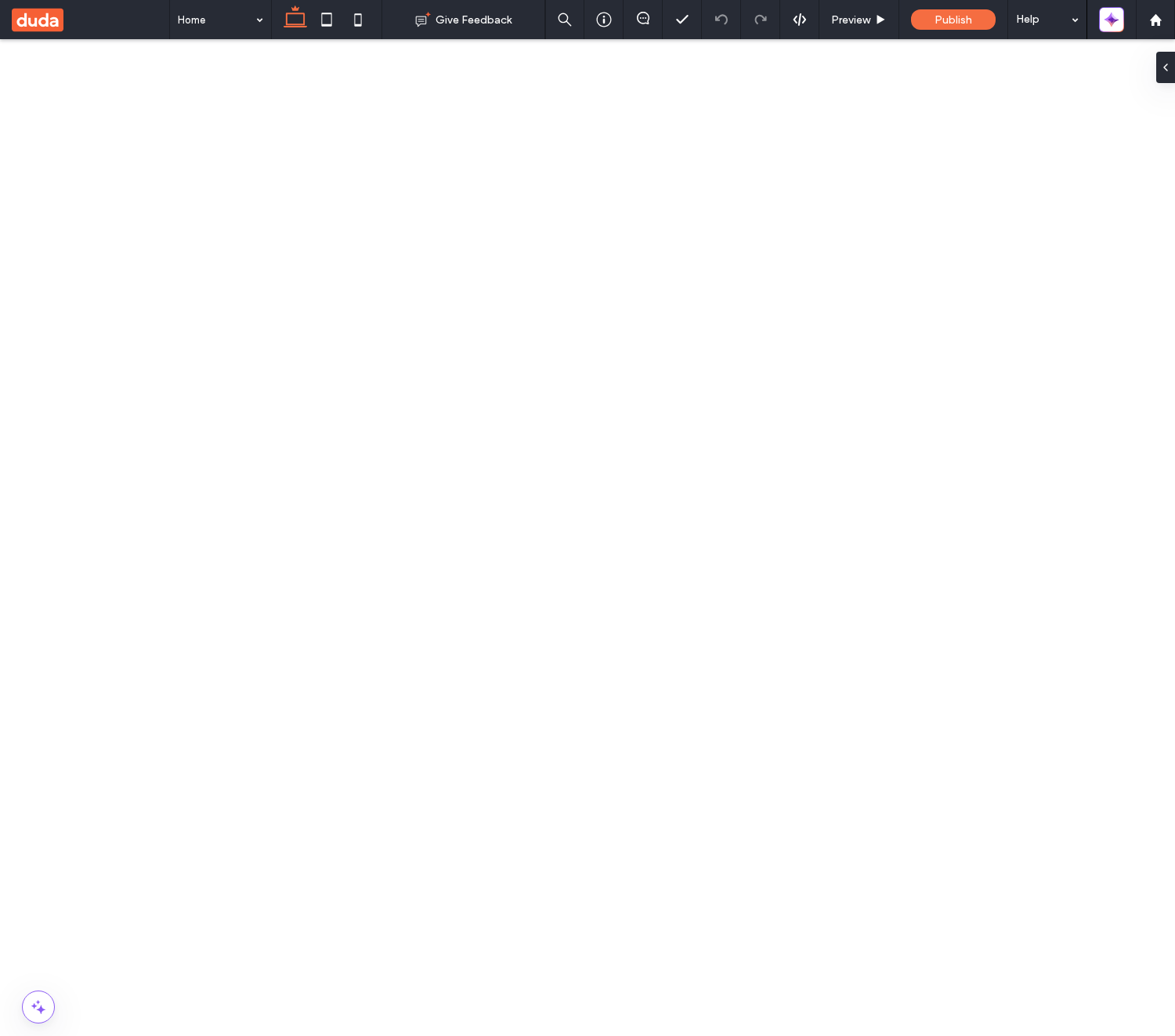
scroll to position [1931, 0]
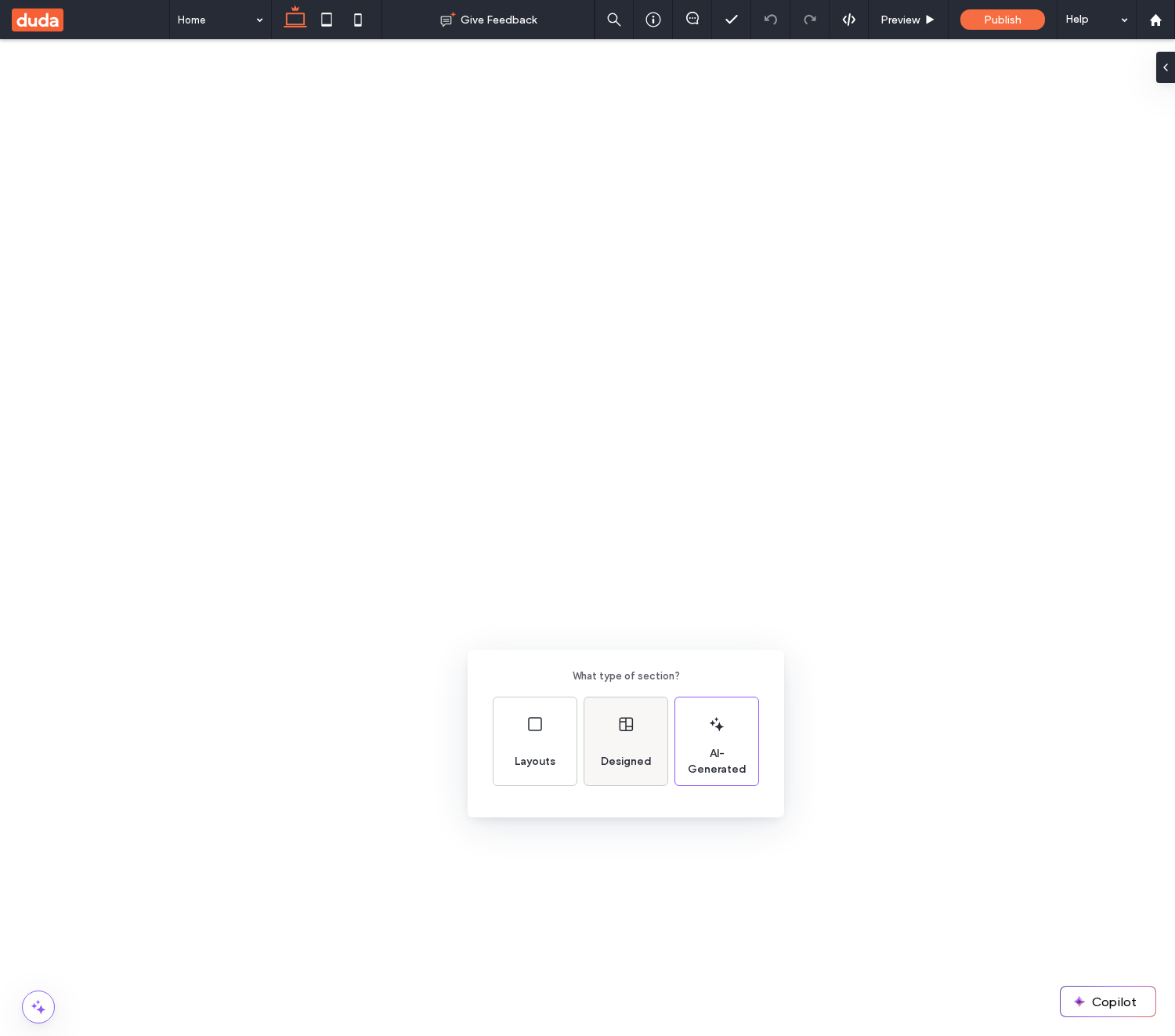
click at [643, 746] on div "Designed" at bounding box center [626, 762] width 64 height 34
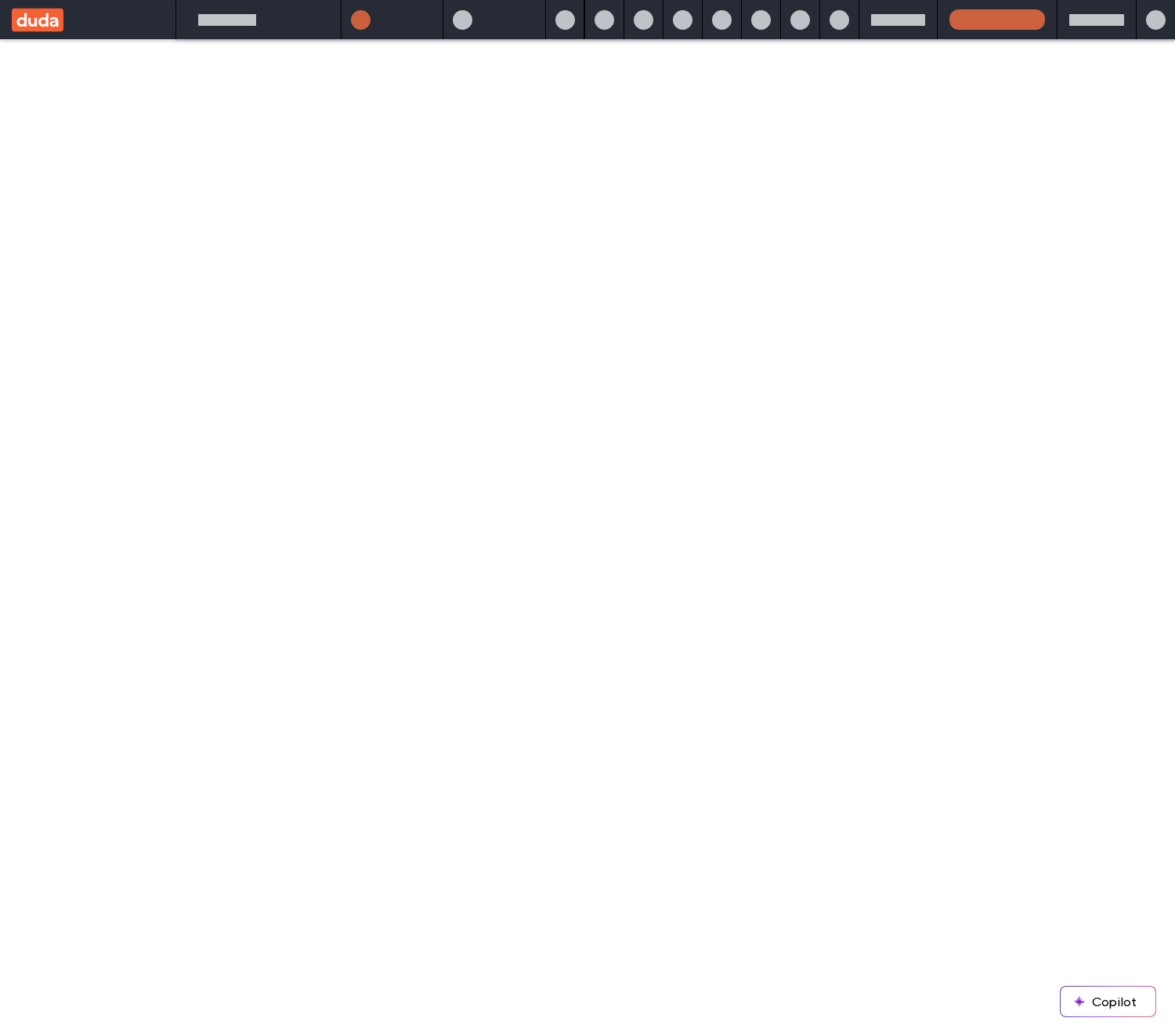
scroll to position [654, 0]
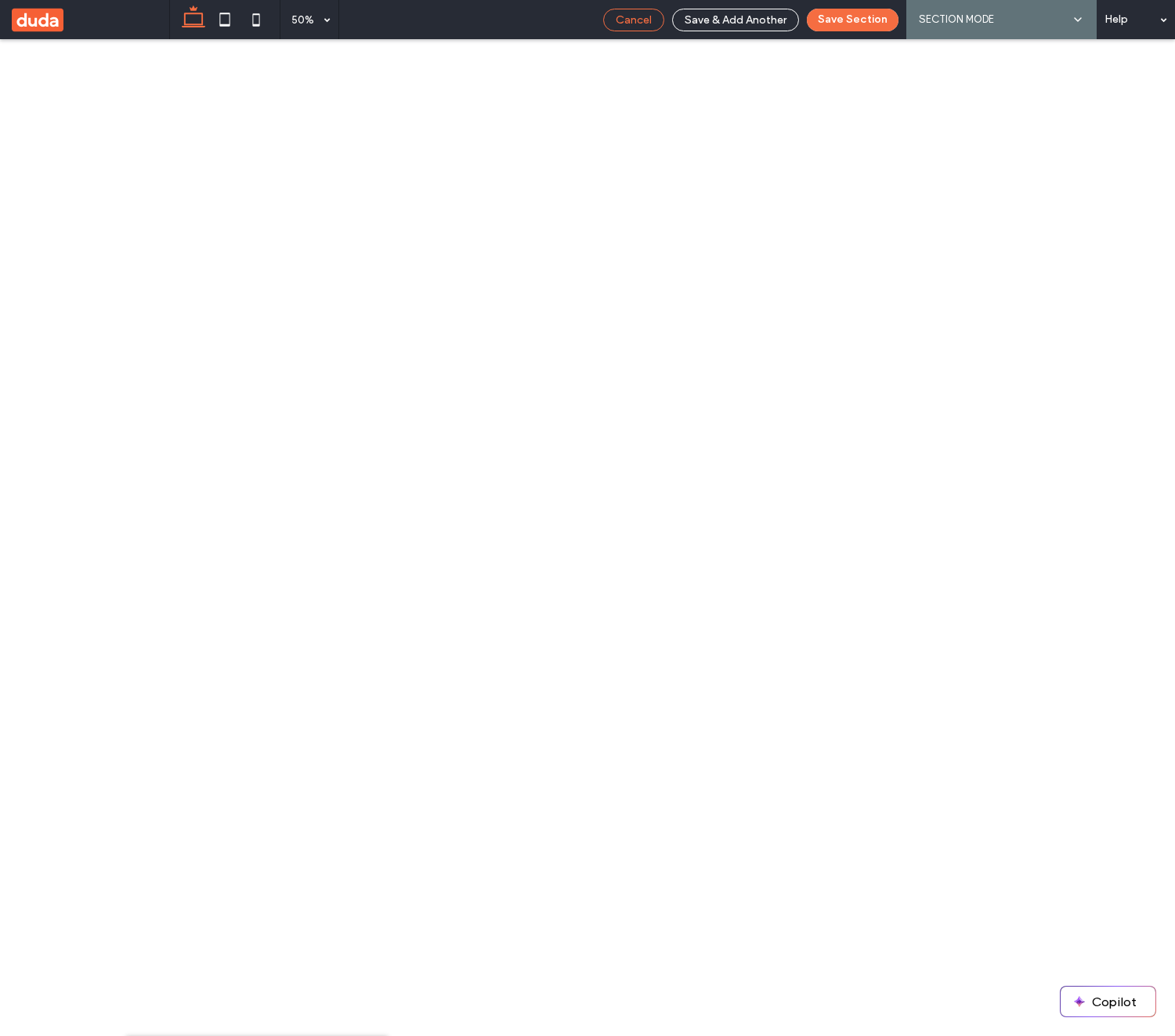
click at [649, 17] on span "Cancel" at bounding box center [634, 20] width 36 height 13
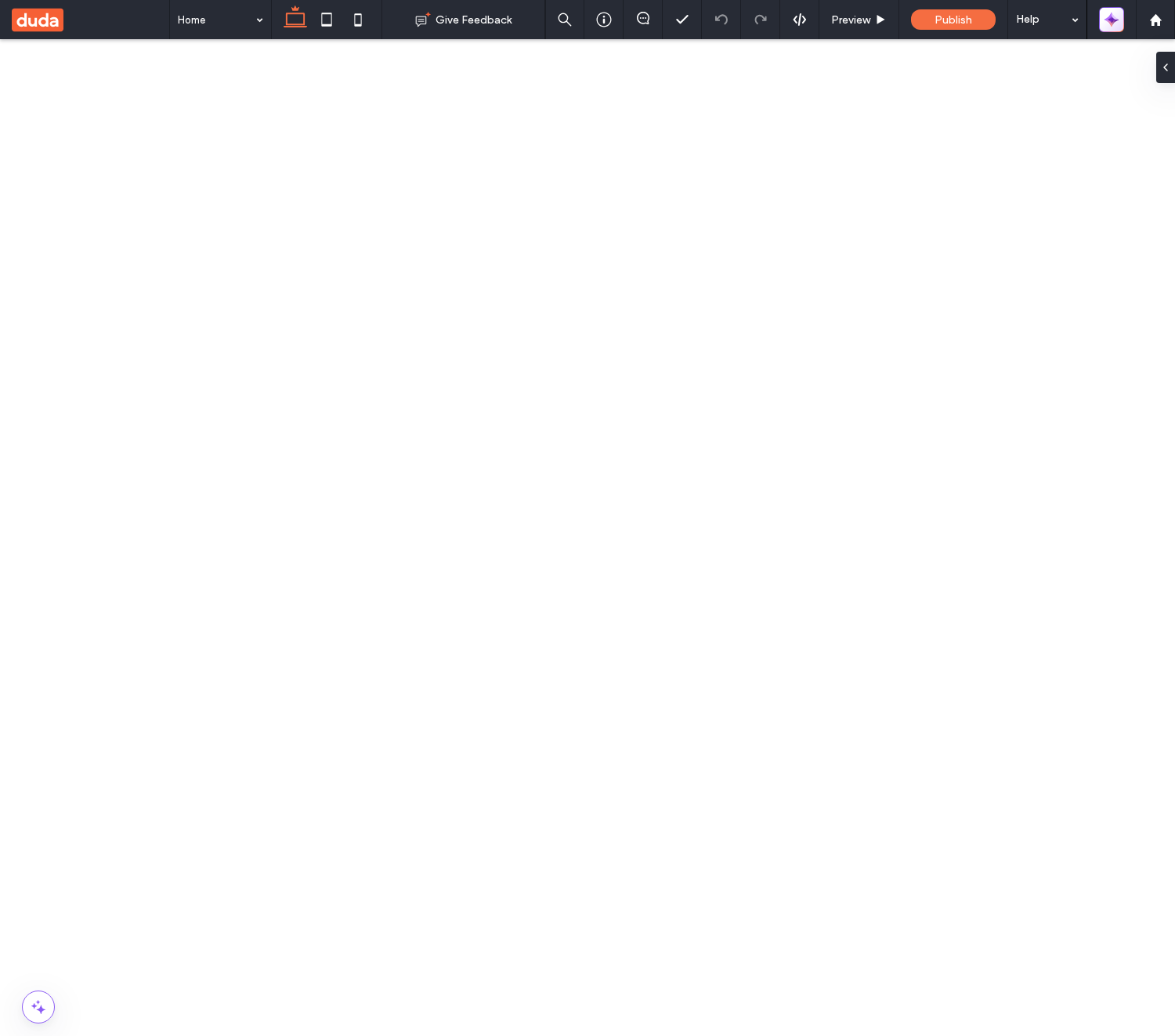
click at [1106, 21] on icon "button" at bounding box center [1107, 23] width 7 height 7
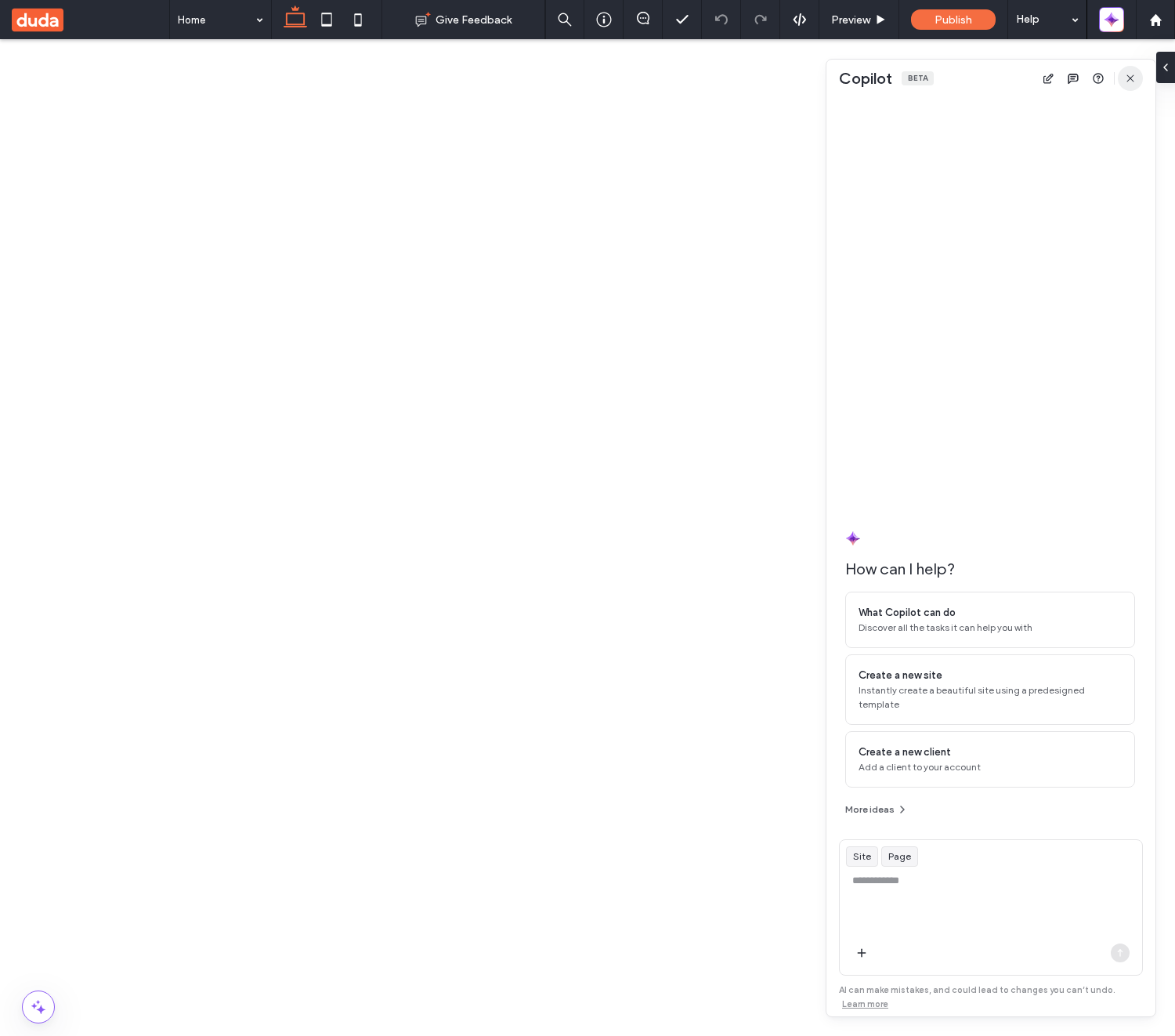
click at [1130, 82] on icon "button" at bounding box center [1129, 78] width 12 height 12
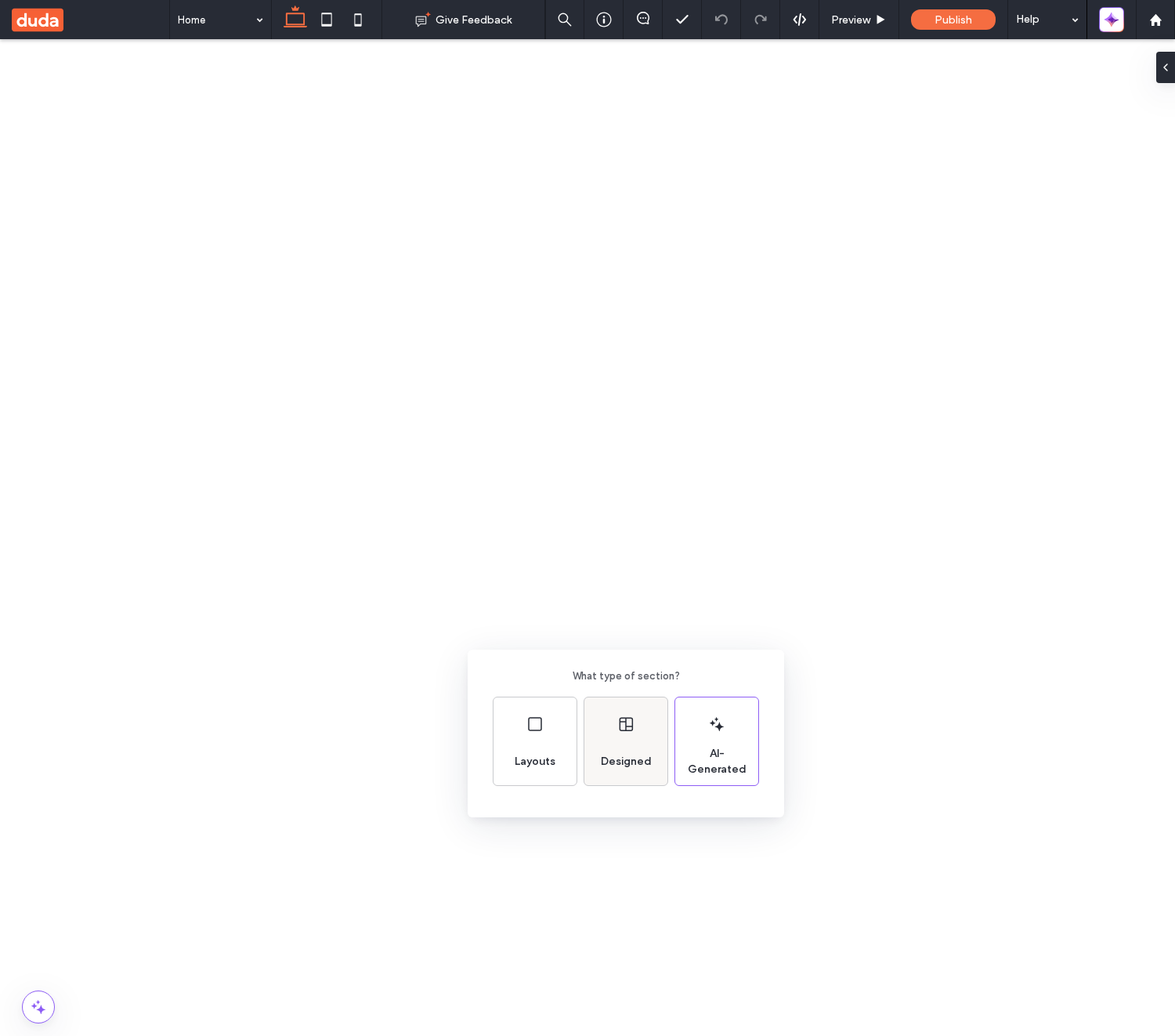
click at [626, 751] on div "Designed" at bounding box center [626, 762] width 64 height 34
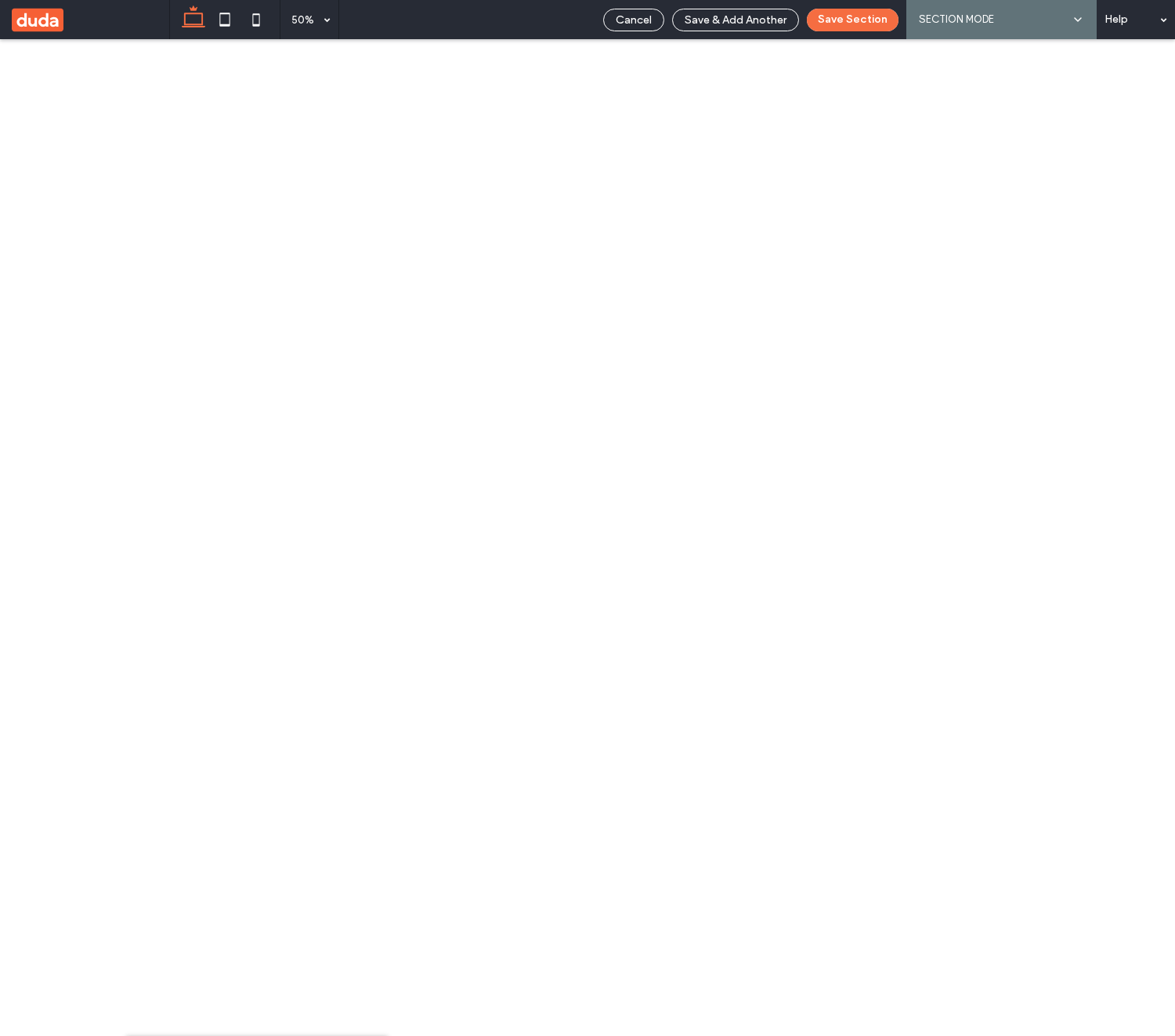
scroll to position [654, 0]
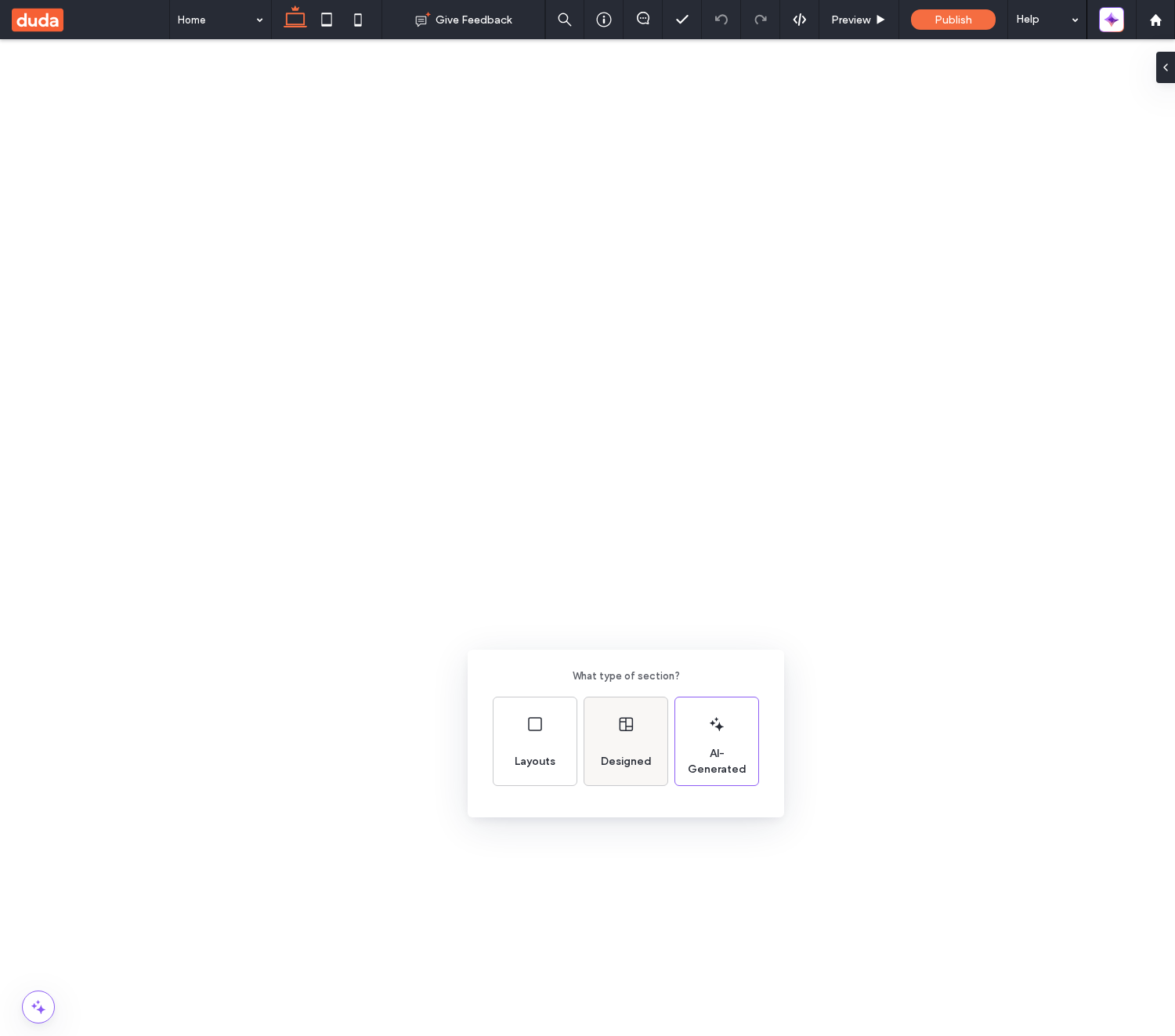
click at [627, 741] on div "Designed" at bounding box center [625, 741] width 83 height 88
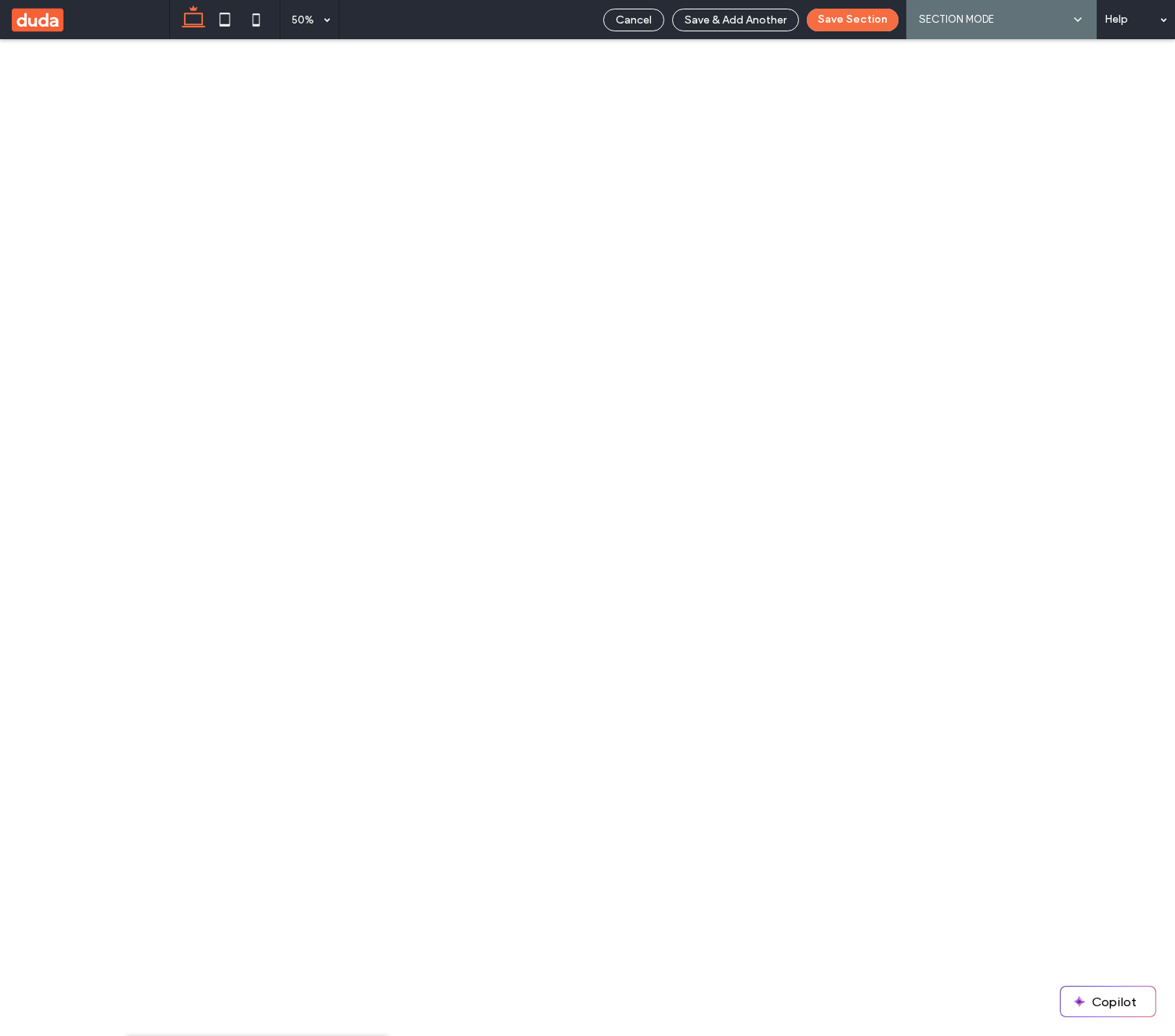
scroll to position [654, 0]
click at [637, 24] on span "Cancel" at bounding box center [634, 20] width 36 height 13
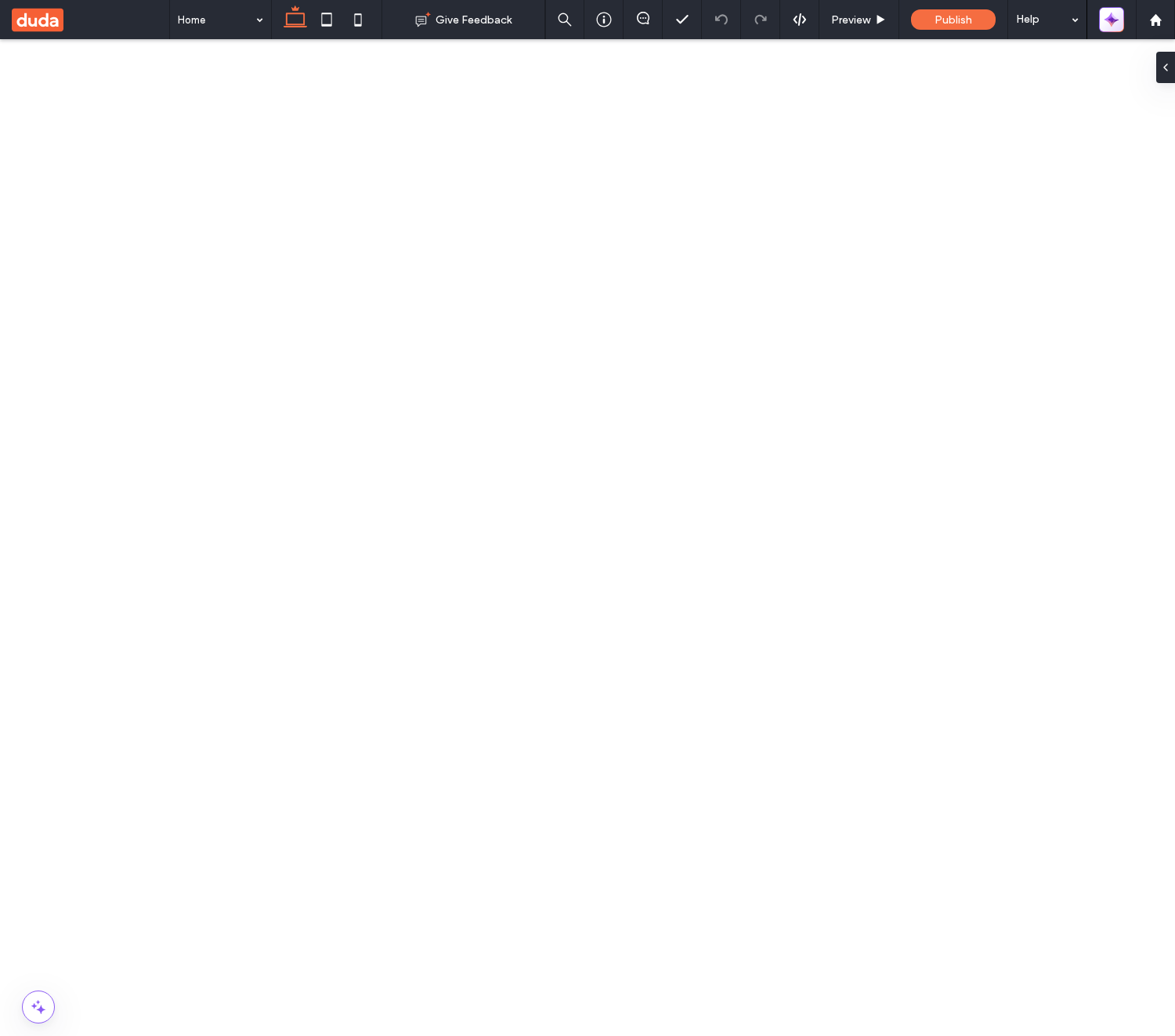
click at [1109, 25] on icon "button" at bounding box center [1111, 19] width 15 height 15
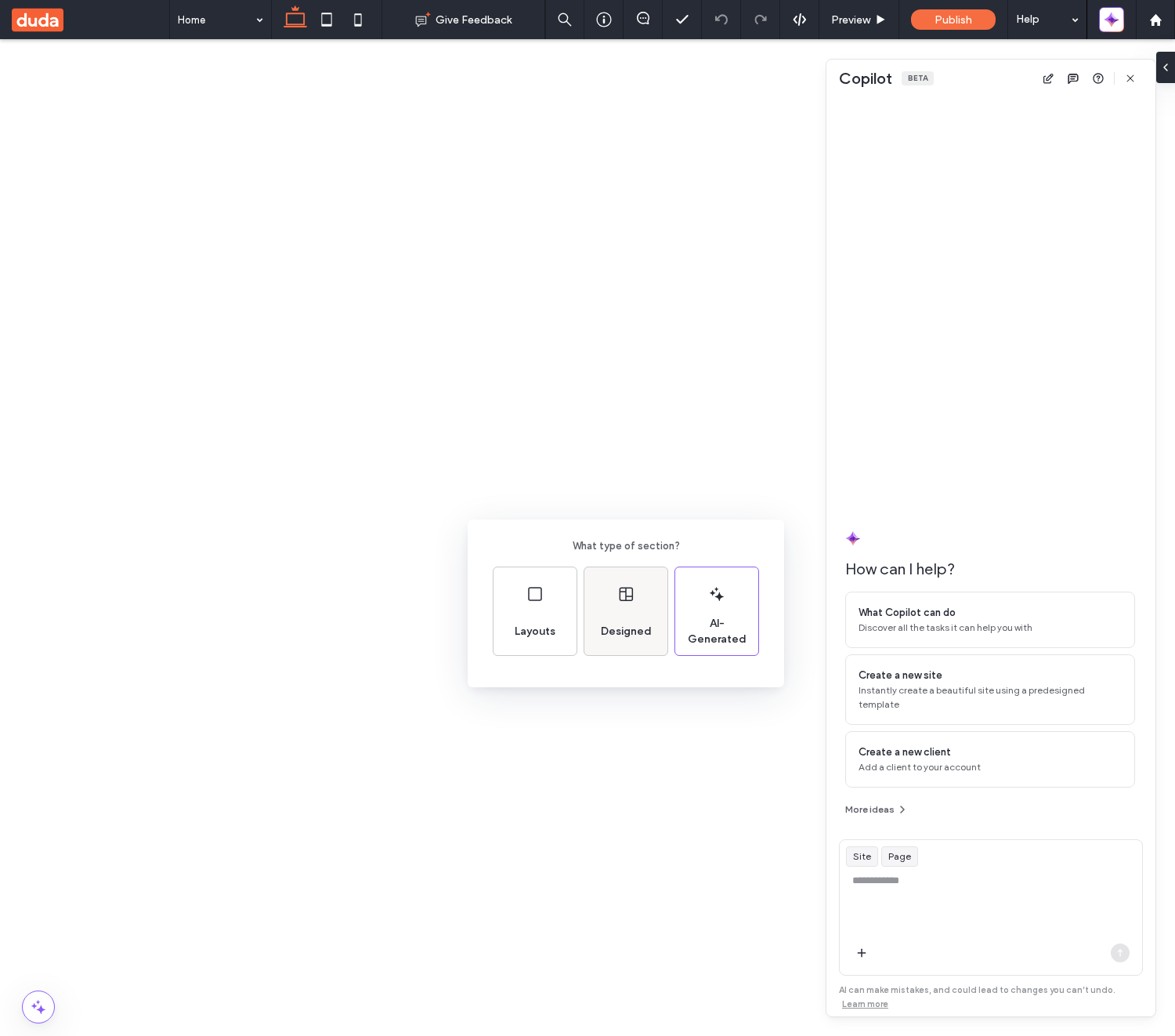
click at [636, 607] on div "Designed" at bounding box center [625, 611] width 83 height 88
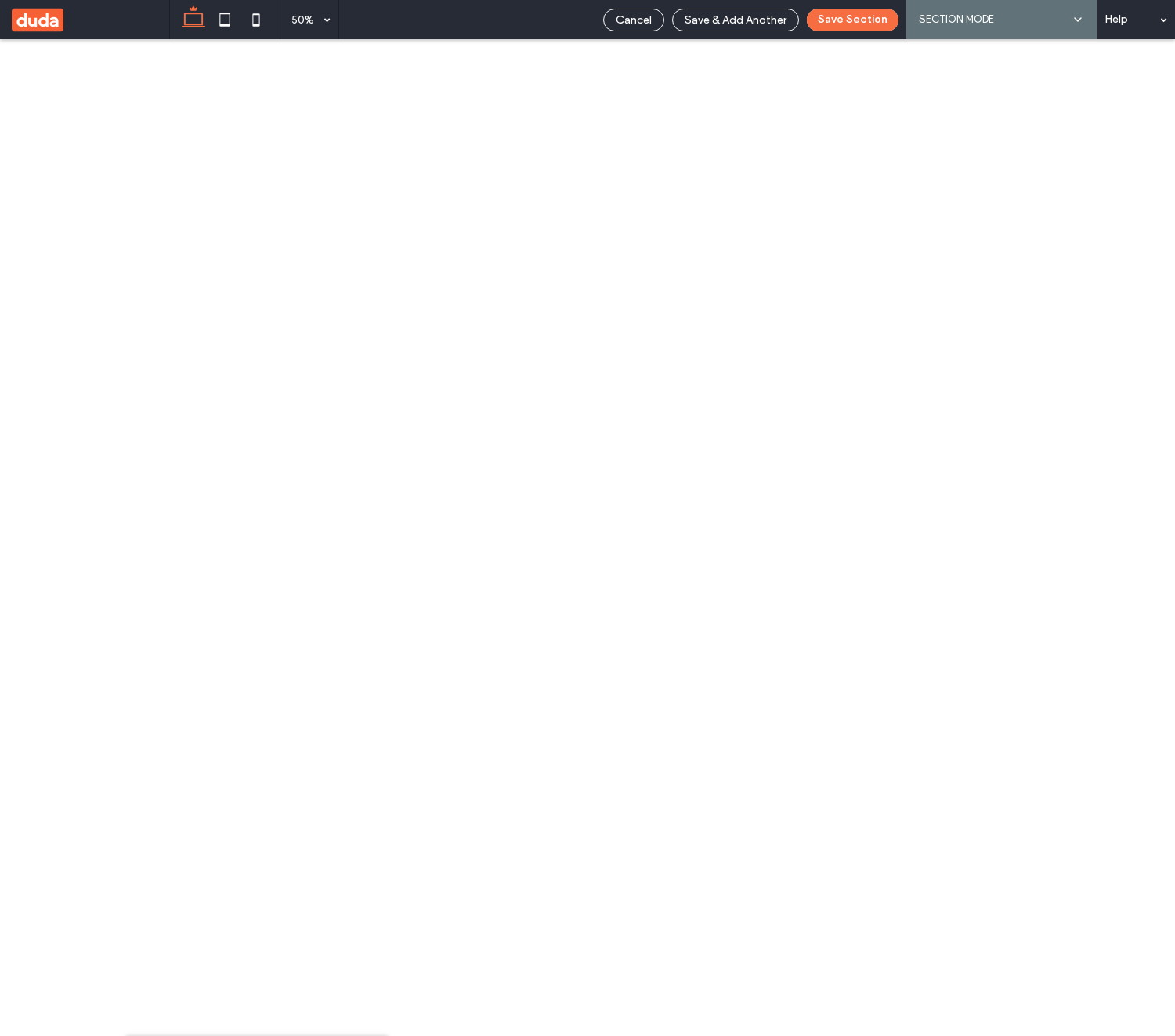
scroll to position [1176, 0]
click at [1115, 1005] on button "Copilot" at bounding box center [1107, 1001] width 94 height 30
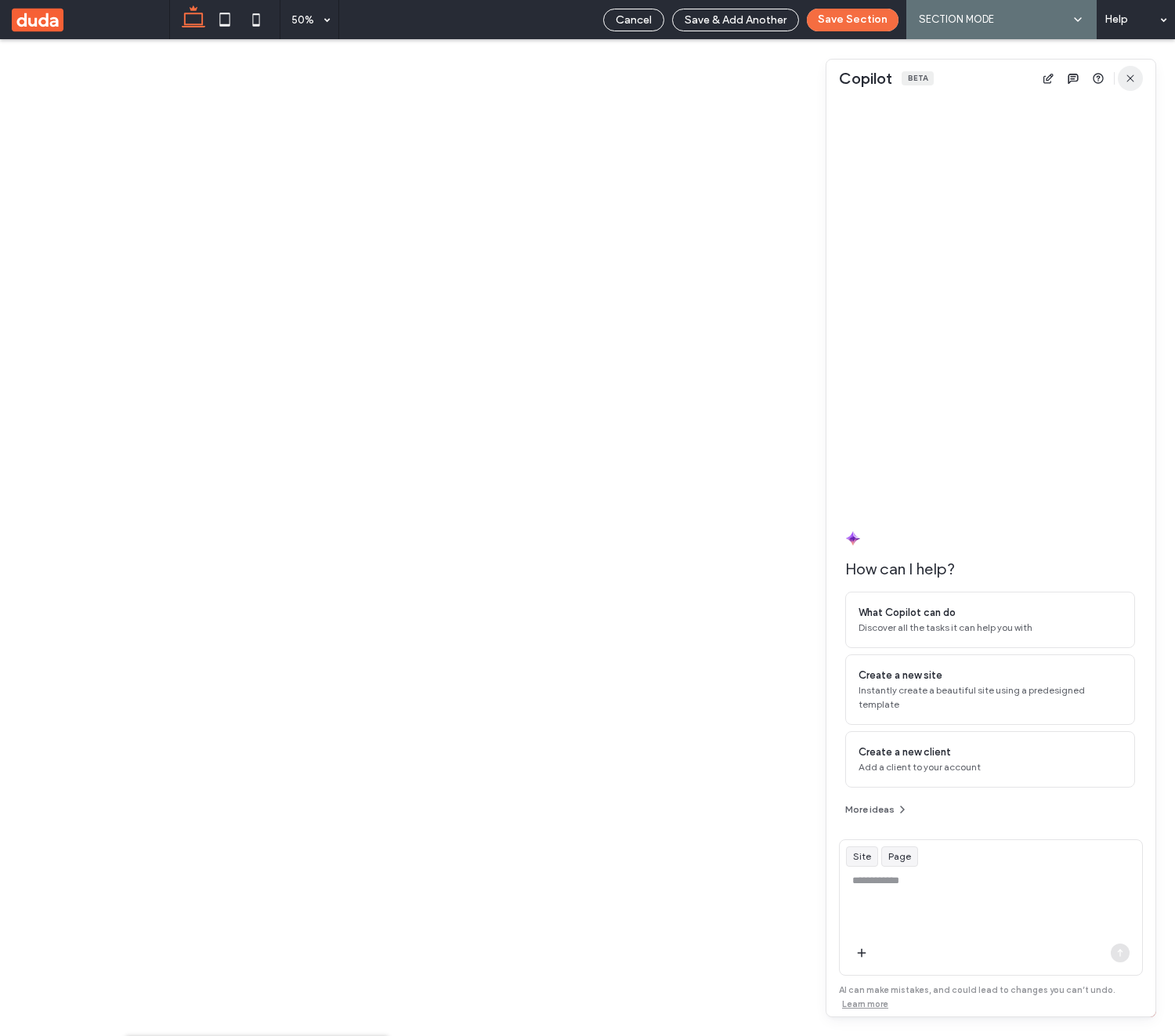
click at [1132, 82] on icon "button" at bounding box center [1129, 78] width 12 height 12
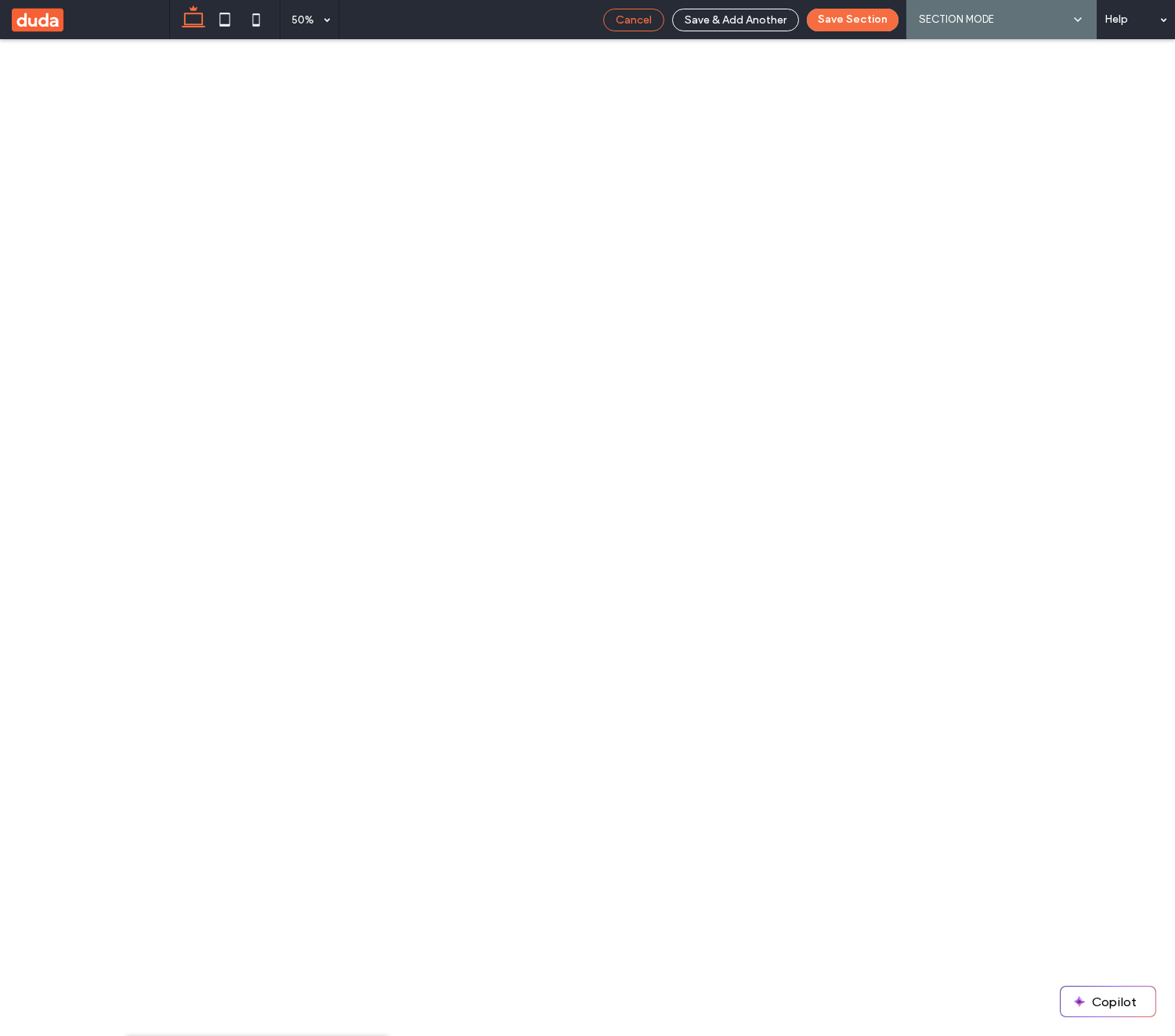
click at [654, 27] on div "Cancel" at bounding box center [634, 20] width 61 height 23
click at [636, 21] on span "Cancel" at bounding box center [634, 20] width 36 height 13
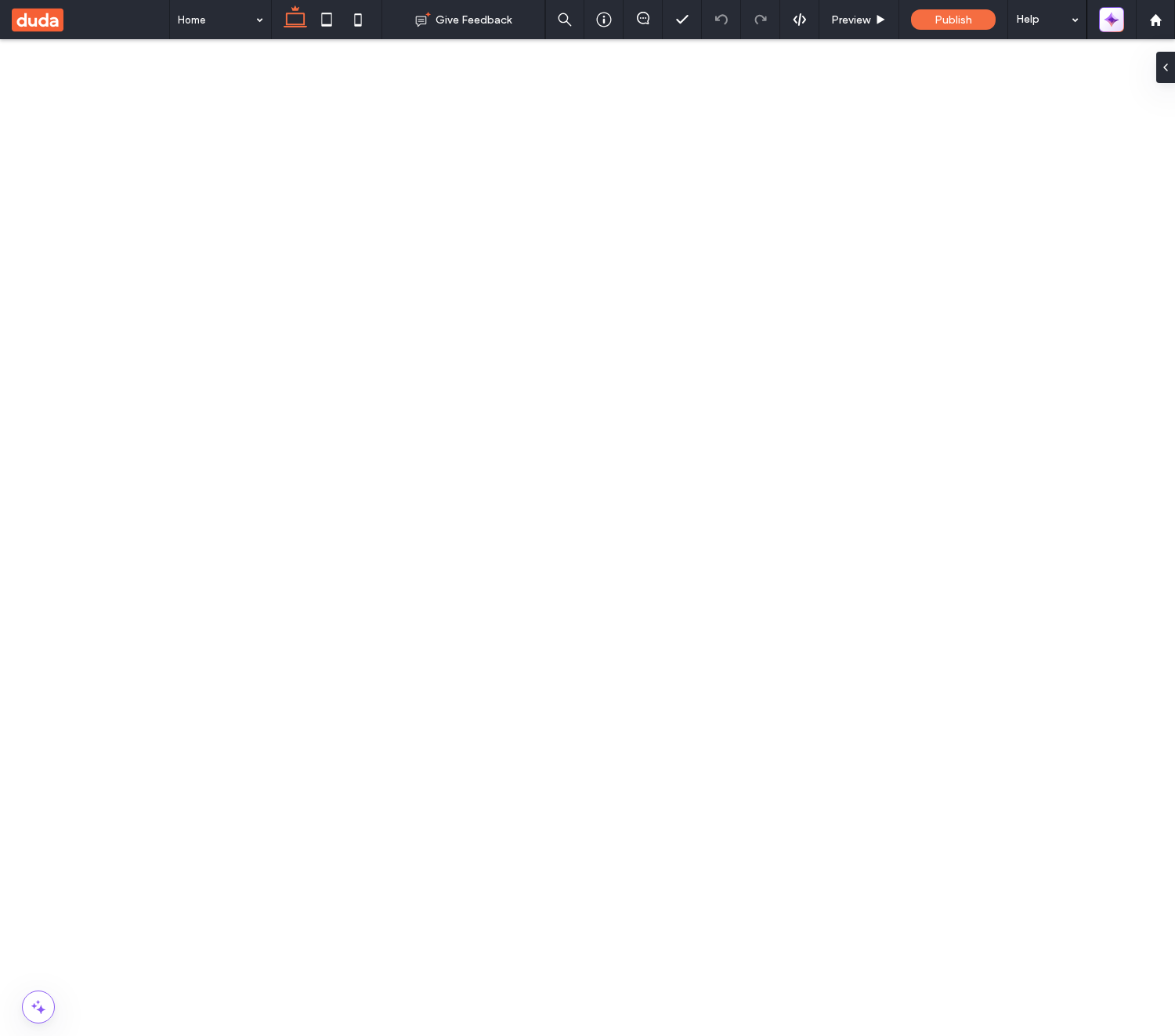
click at [1118, 13] on icon "button" at bounding box center [1111, 19] width 15 height 15
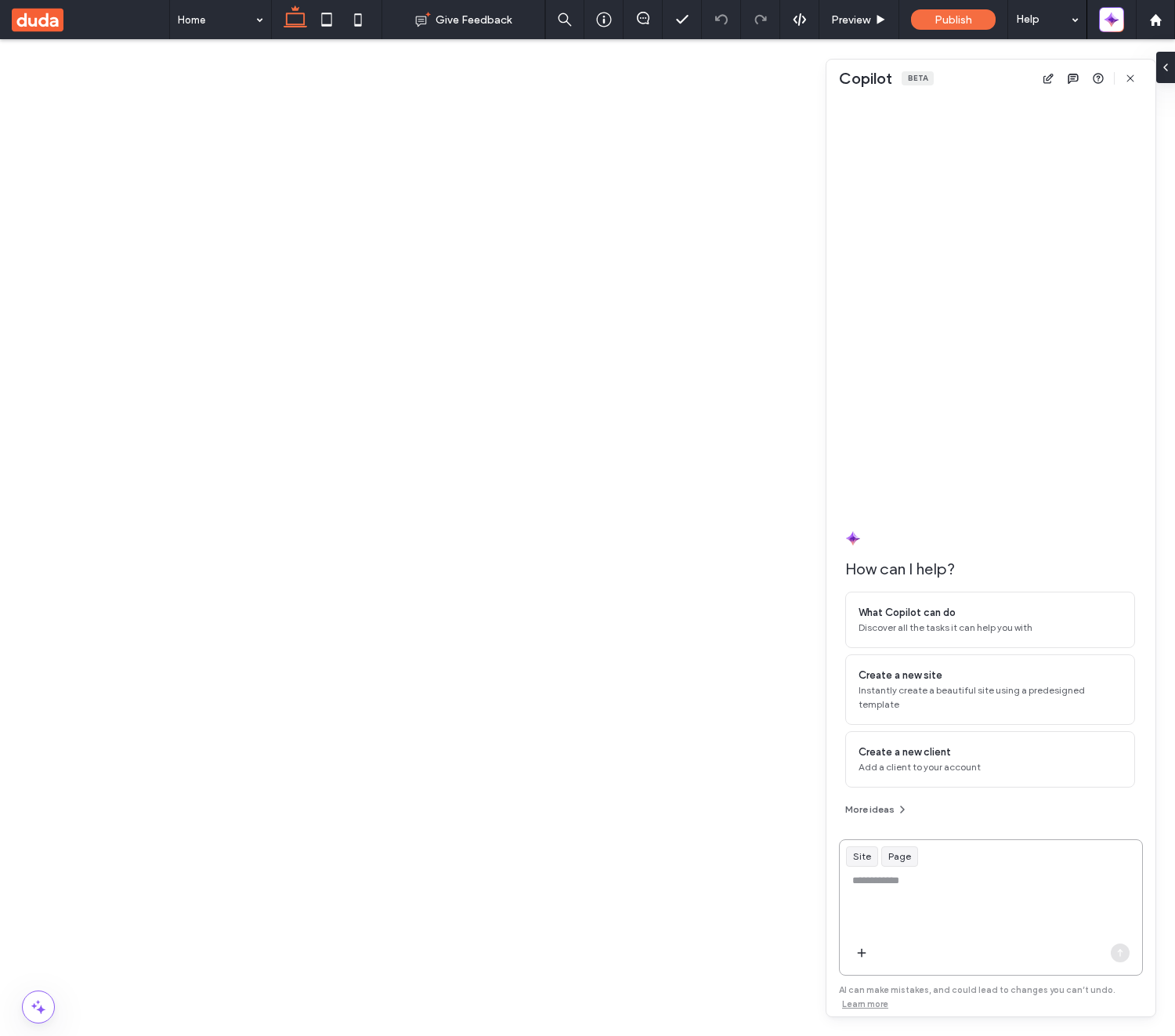
click at [1036, 886] on textarea at bounding box center [990, 904] width 302 height 61
type textarea "*****"
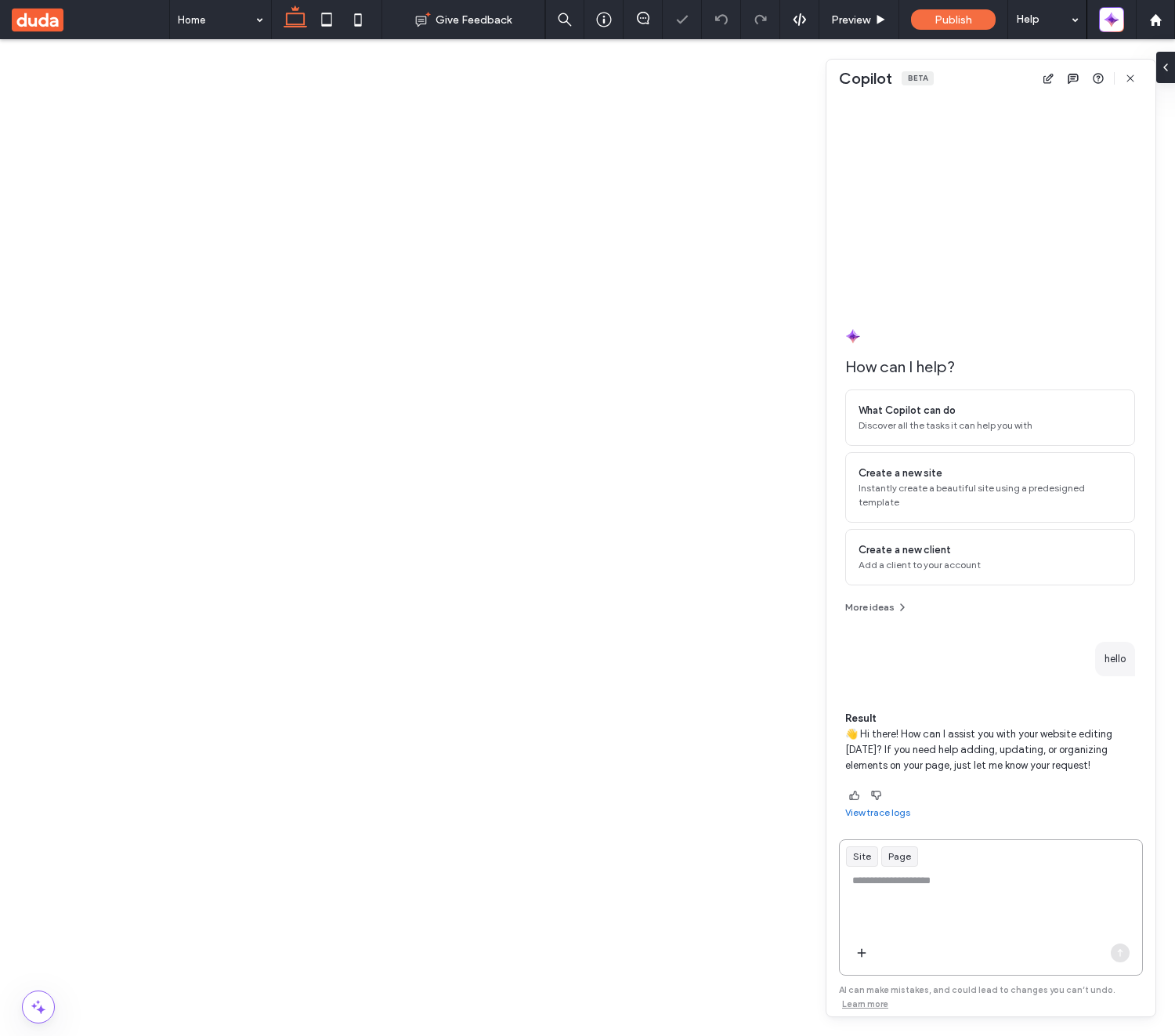
scroll to position [0, 0]
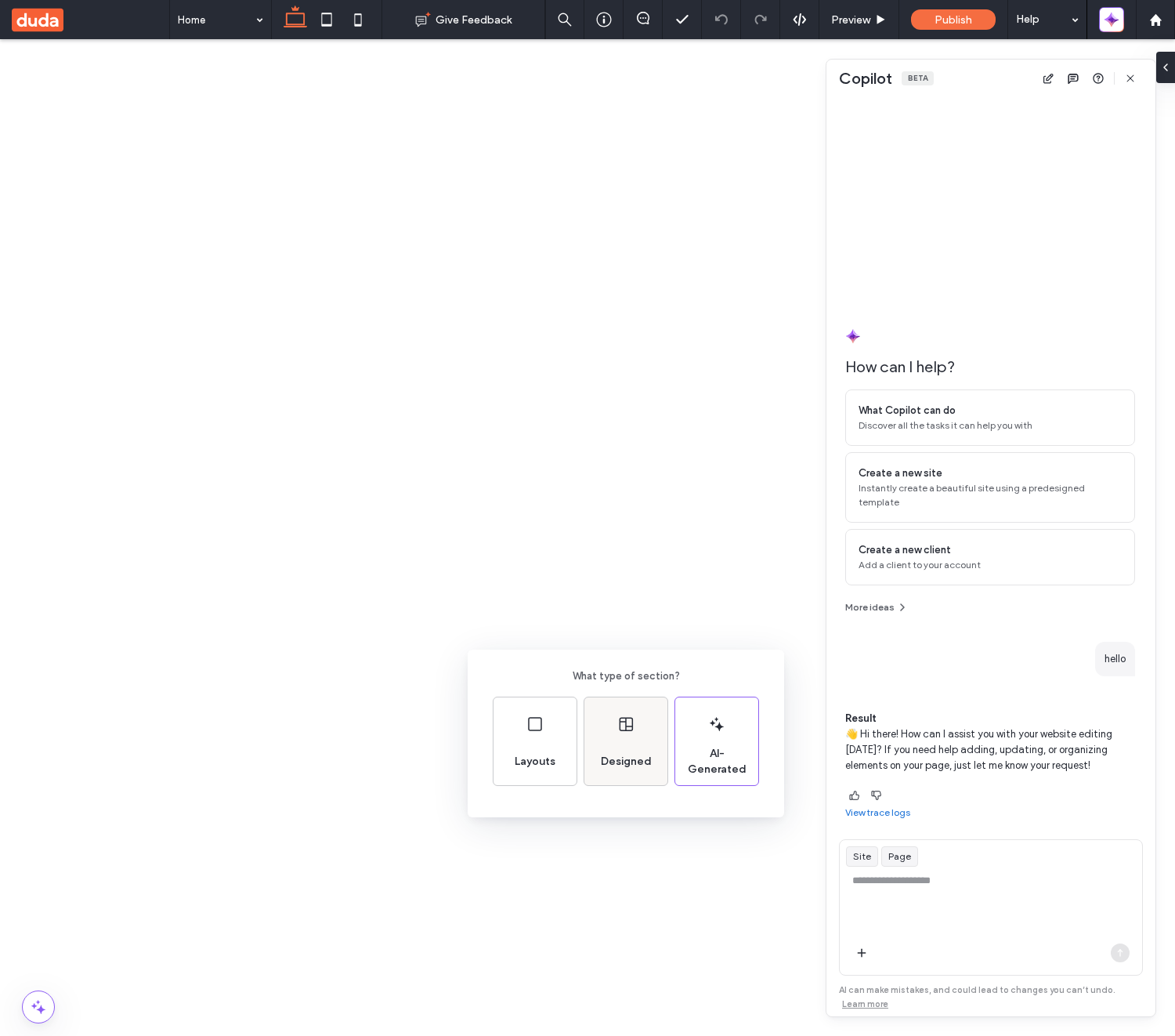
click at [650, 755] on span "Designed" at bounding box center [626, 762] width 64 height 15
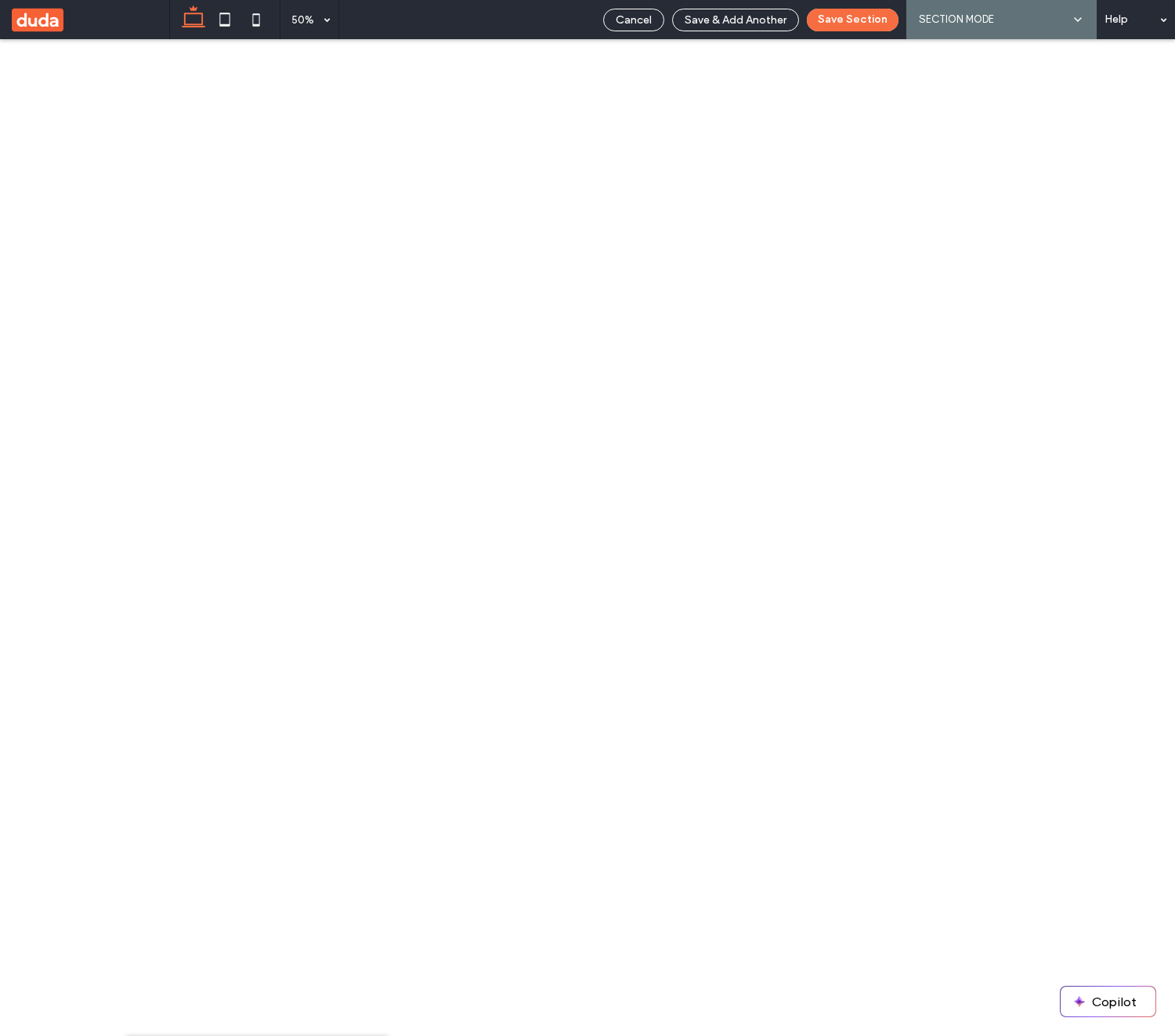
scroll to position [654, 0]
click at [1113, 990] on button "Copilot" at bounding box center [1107, 1001] width 94 height 30
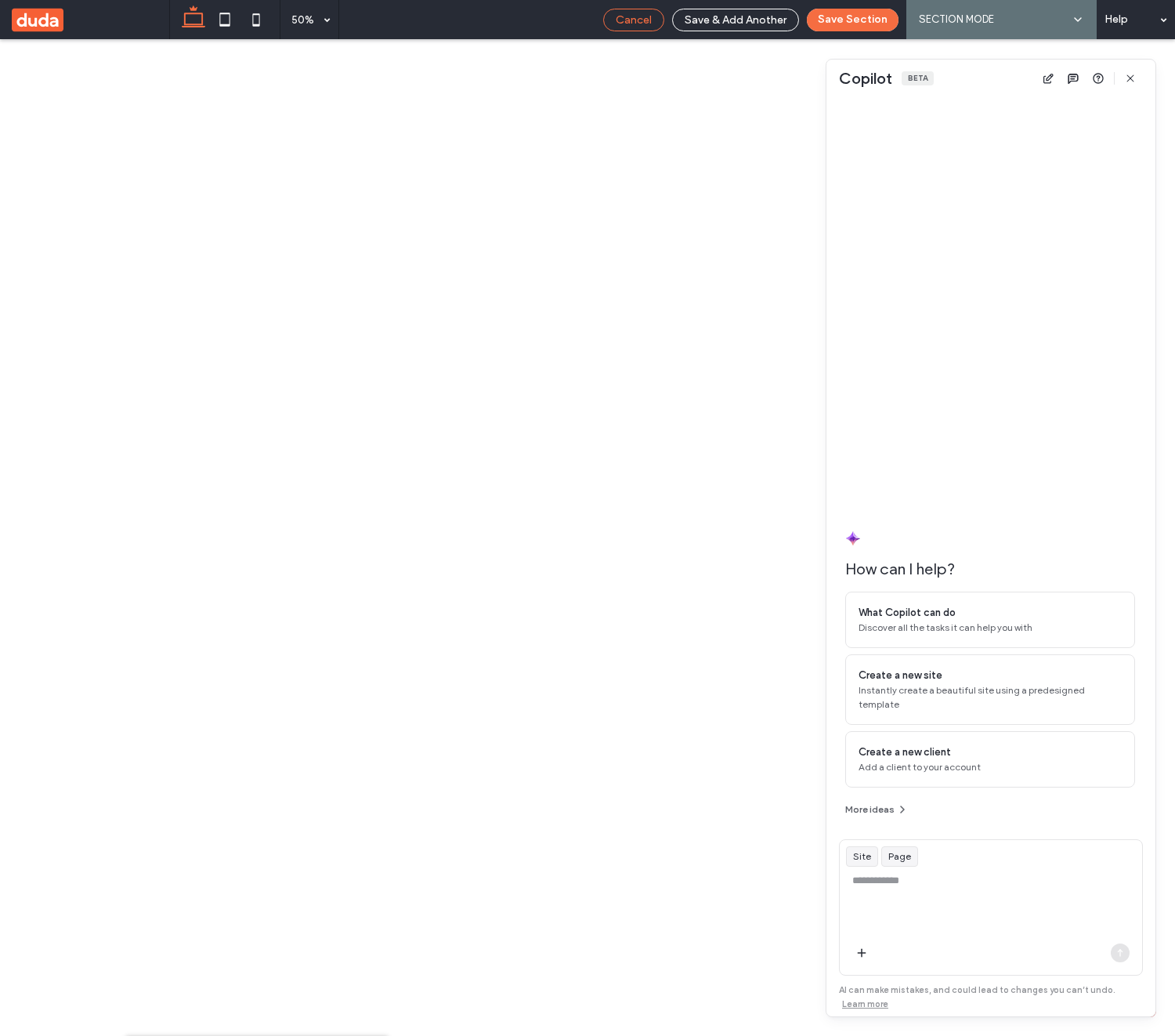
click at [646, 27] on div "Cancel" at bounding box center [634, 20] width 61 height 23
click at [640, 24] on span "Cancel" at bounding box center [634, 20] width 36 height 13
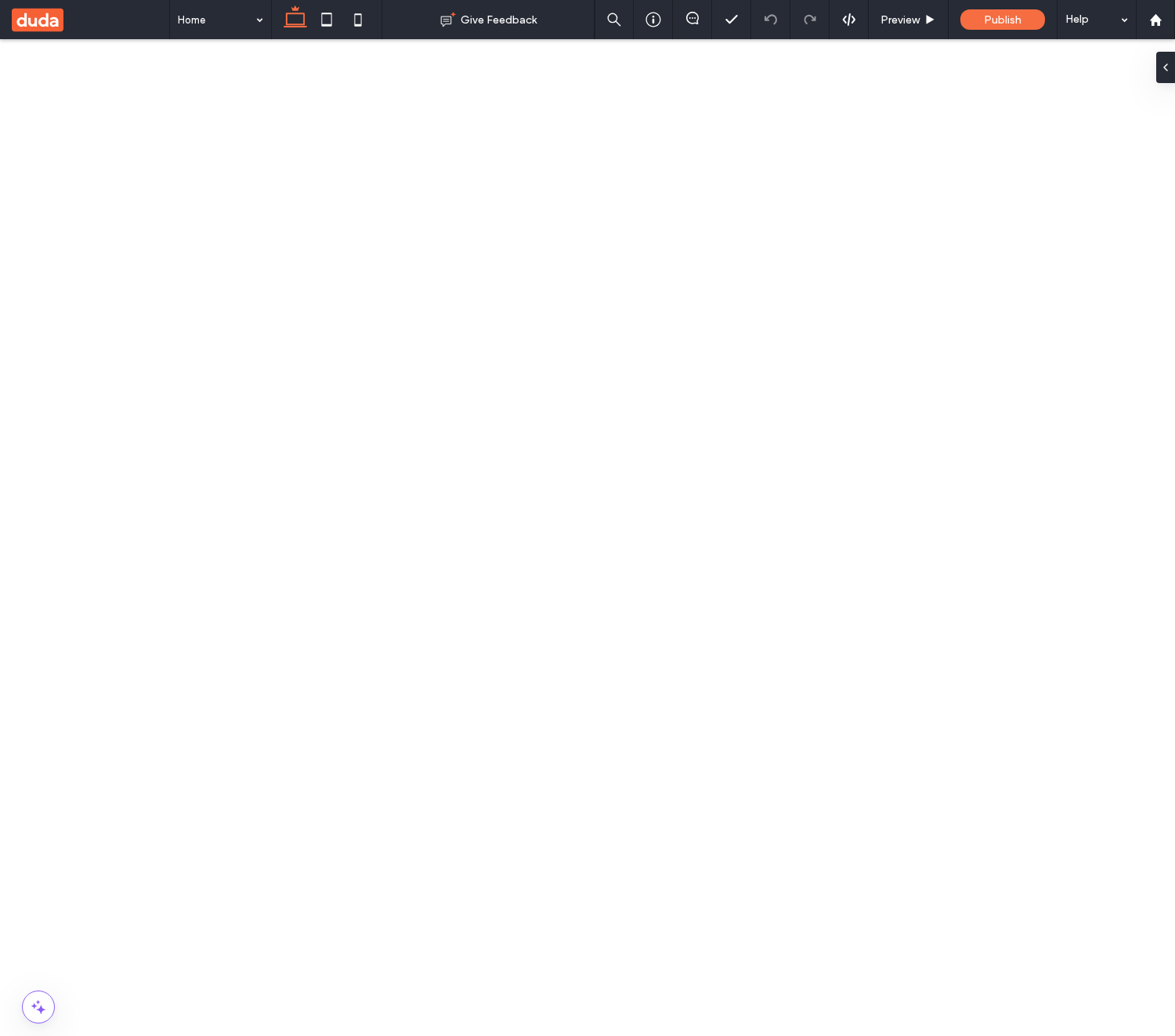
click at [38, 12] on use at bounding box center [37, 19] width 51 height 24
